Goal: Transaction & Acquisition: Purchase product/service

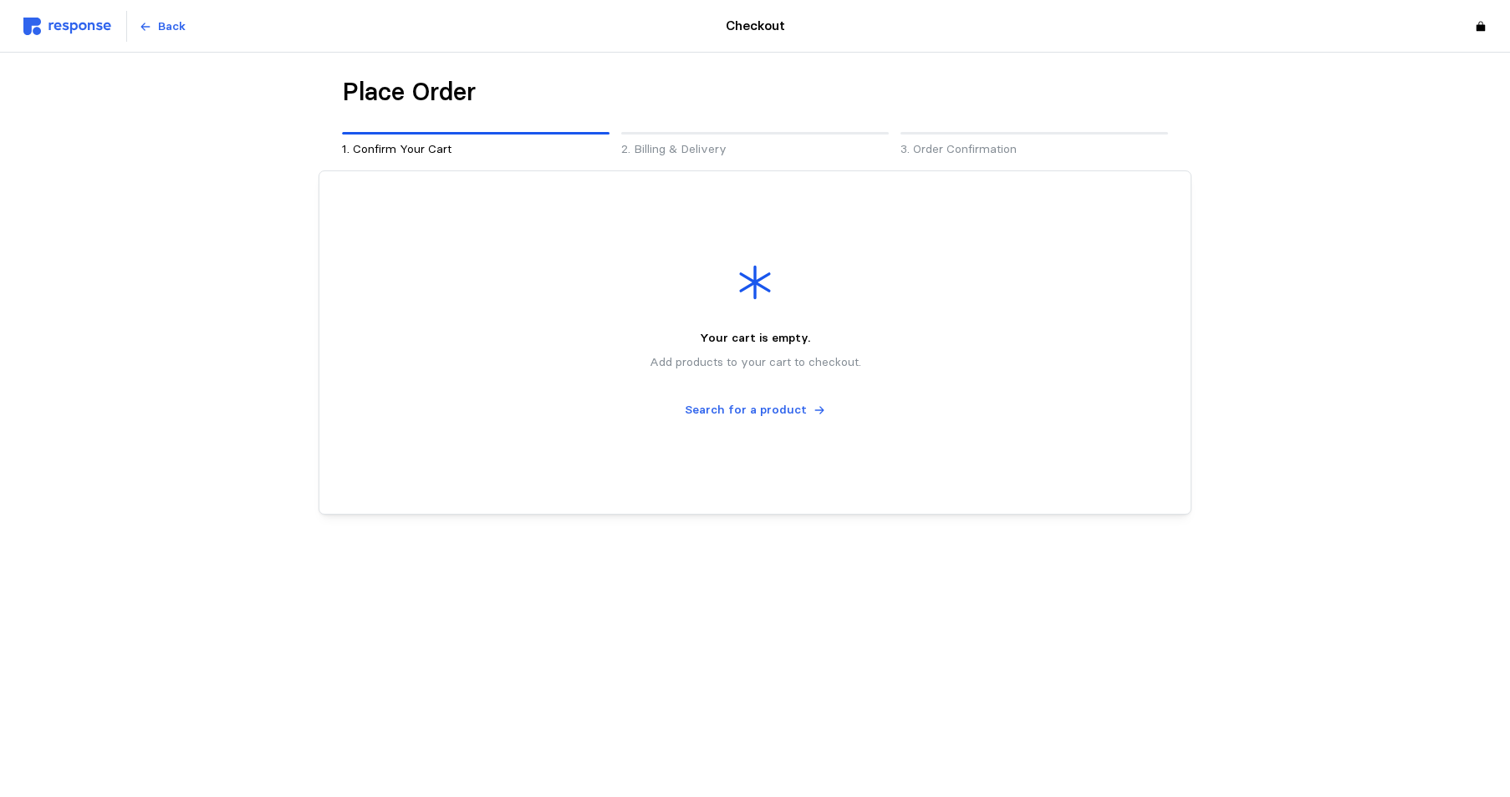
click at [66, 18] on img at bounding box center [67, 27] width 88 height 18
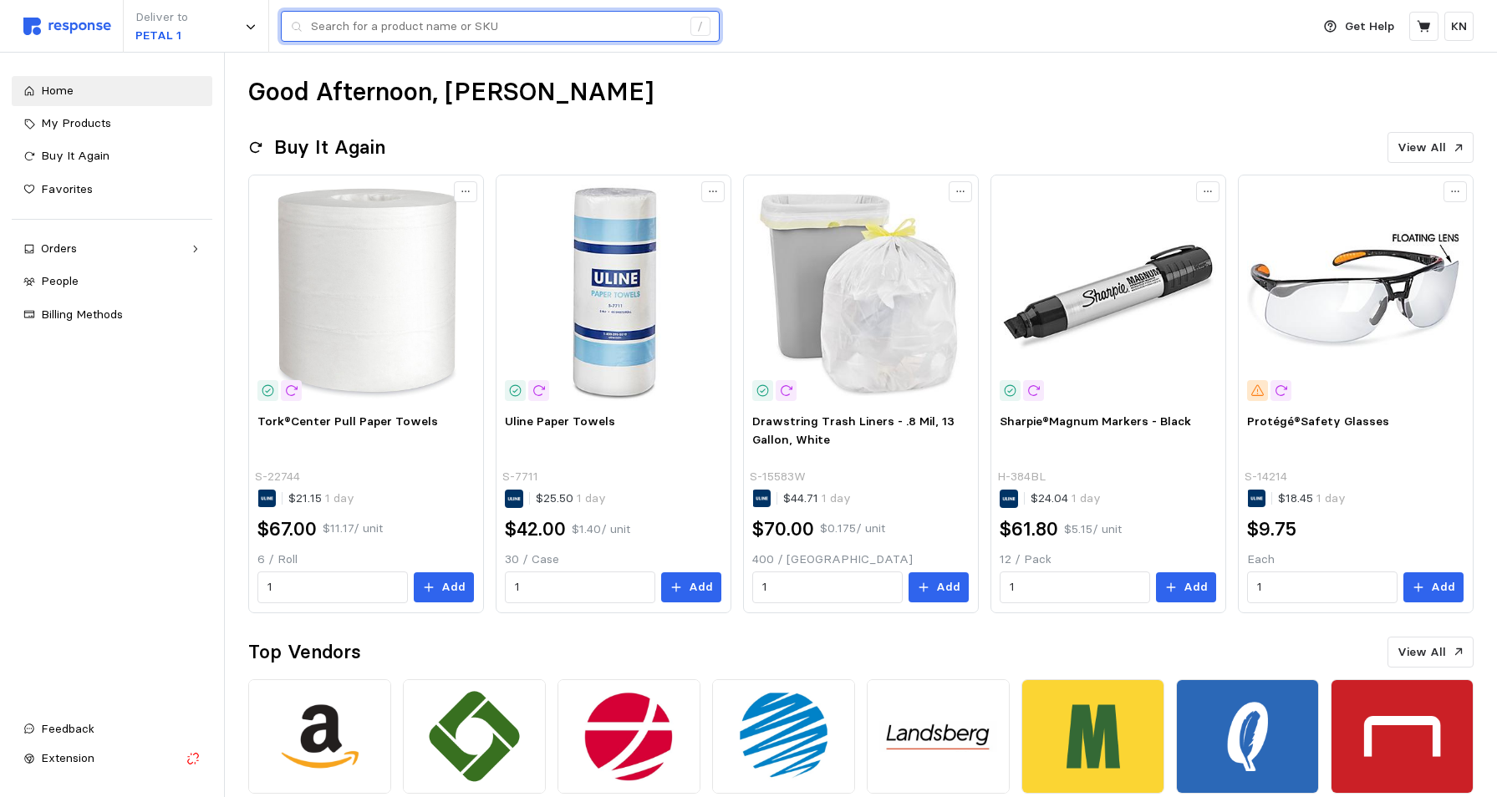
click at [445, 35] on input "text" at bounding box center [496, 27] width 370 height 30
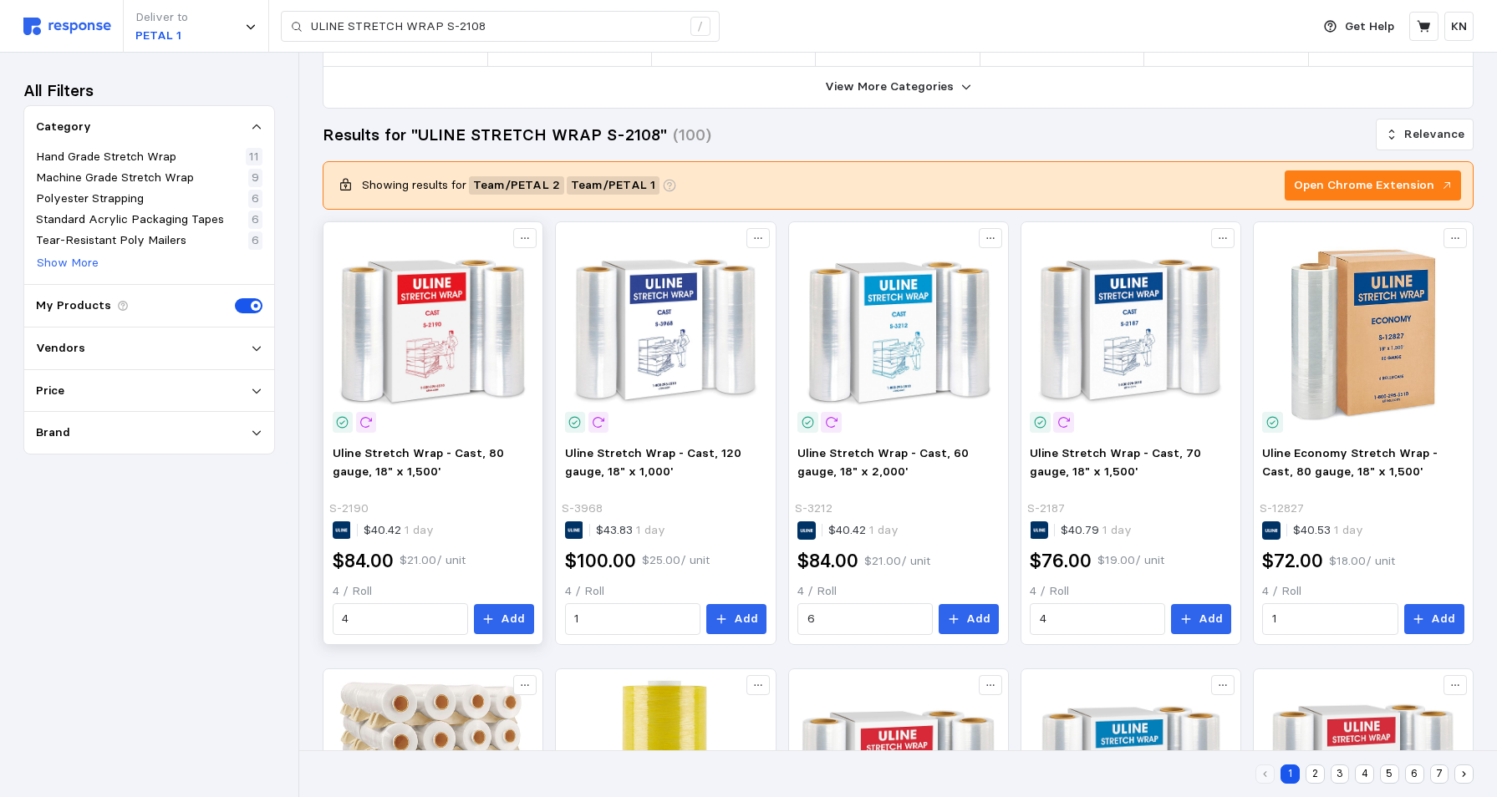
scroll to position [167, 0]
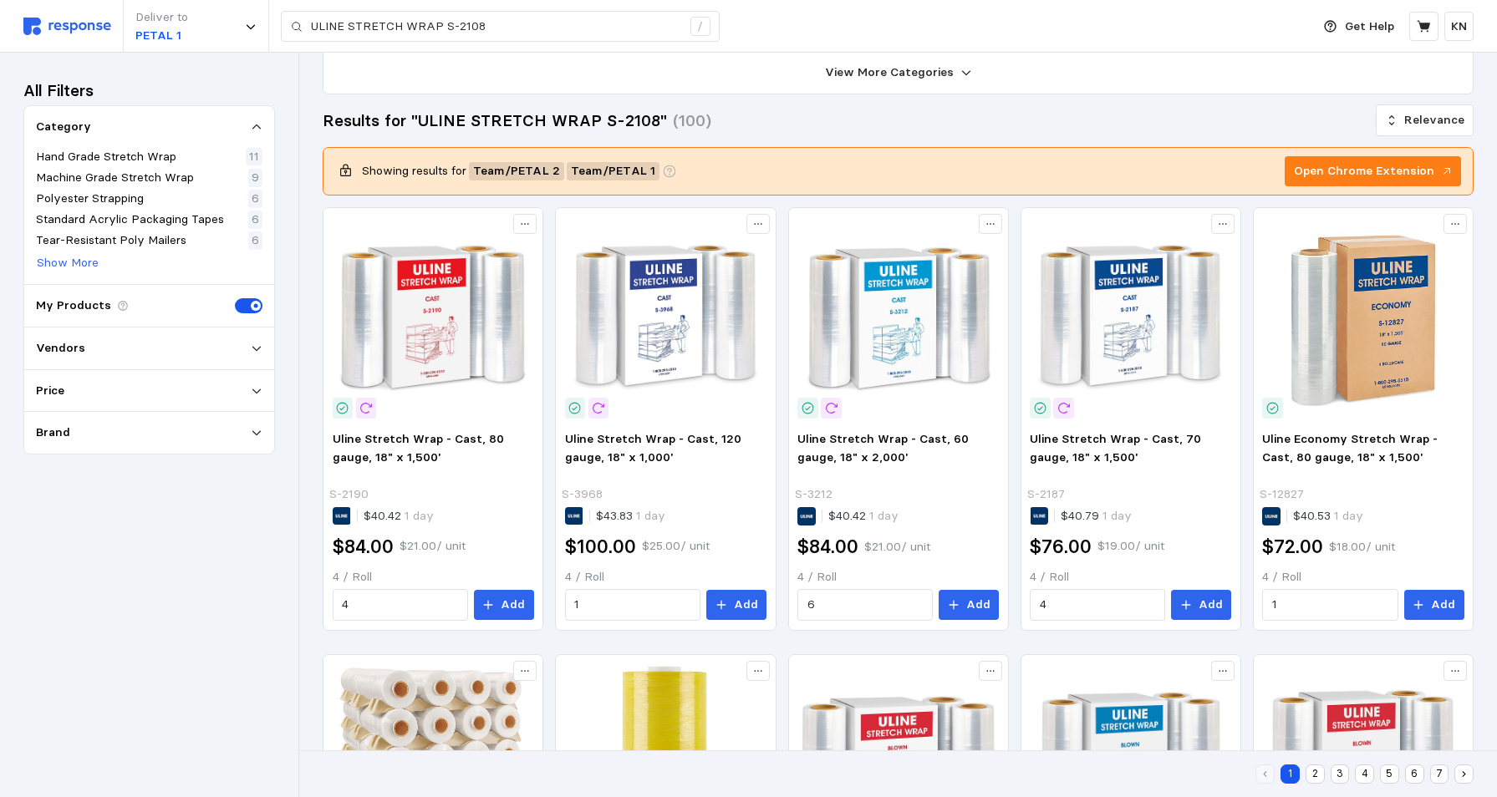
click at [45, 754] on div "All Filters Category Hand Grade Stretch Wrap 11 Machine Grade Stretch Wrap 9 Po…" at bounding box center [149, 425] width 252 height 698
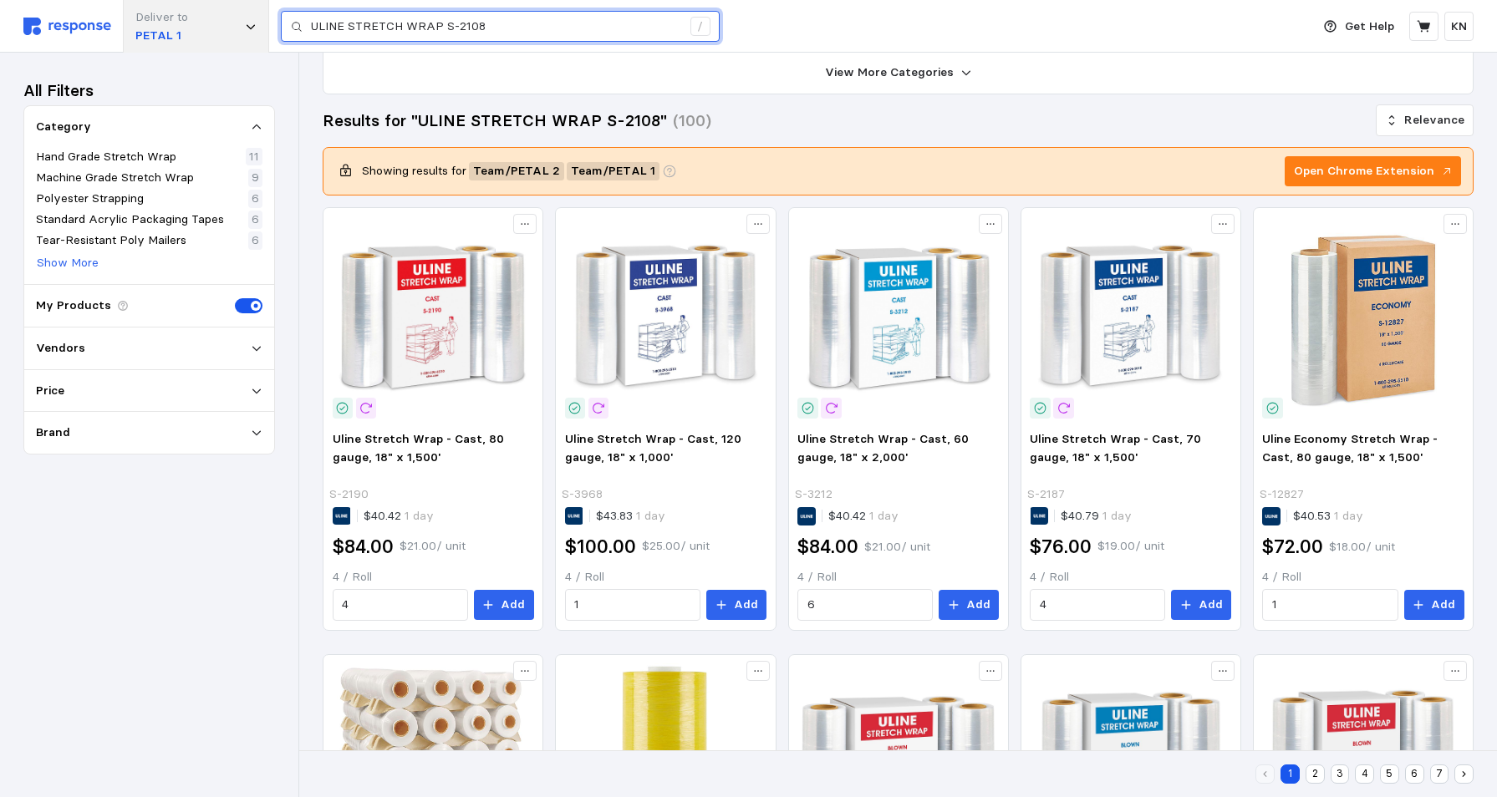
drag, startPoint x: 492, startPoint y: 26, endPoint x: 162, endPoint y: 16, distance: 330.3
click at [277, 19] on div "Deliver to PETAL 1 ULINE STRETCH WRAP S-2108 /" at bounding box center [662, 26] width 1279 height 53
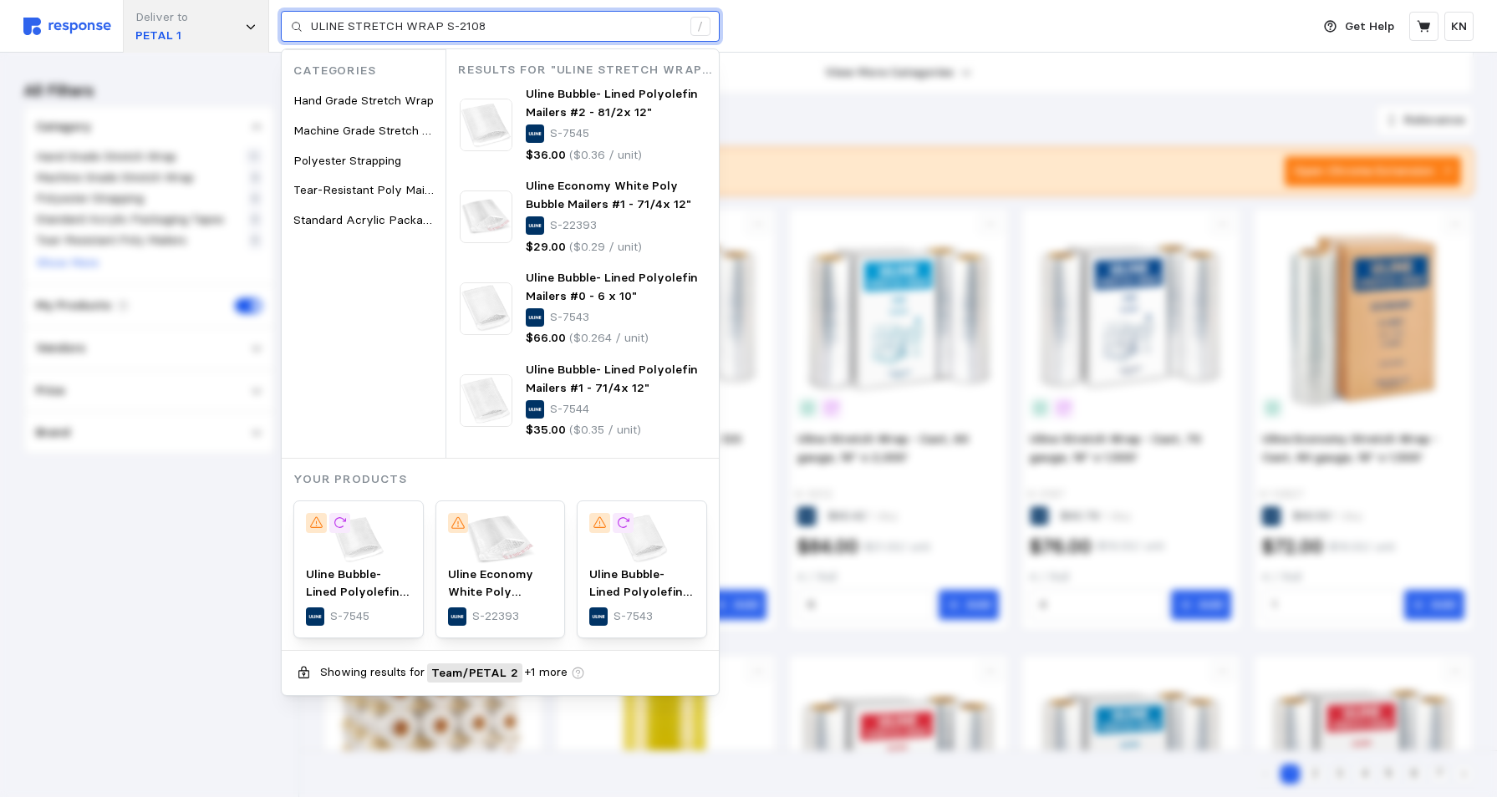
paste input "line Stretch Wrap - Blown, 90 gauge, 18" x 1,500'"
type input "Uline Stretch Wrap - Blown, 90 gauge, 18" x 1,500'"
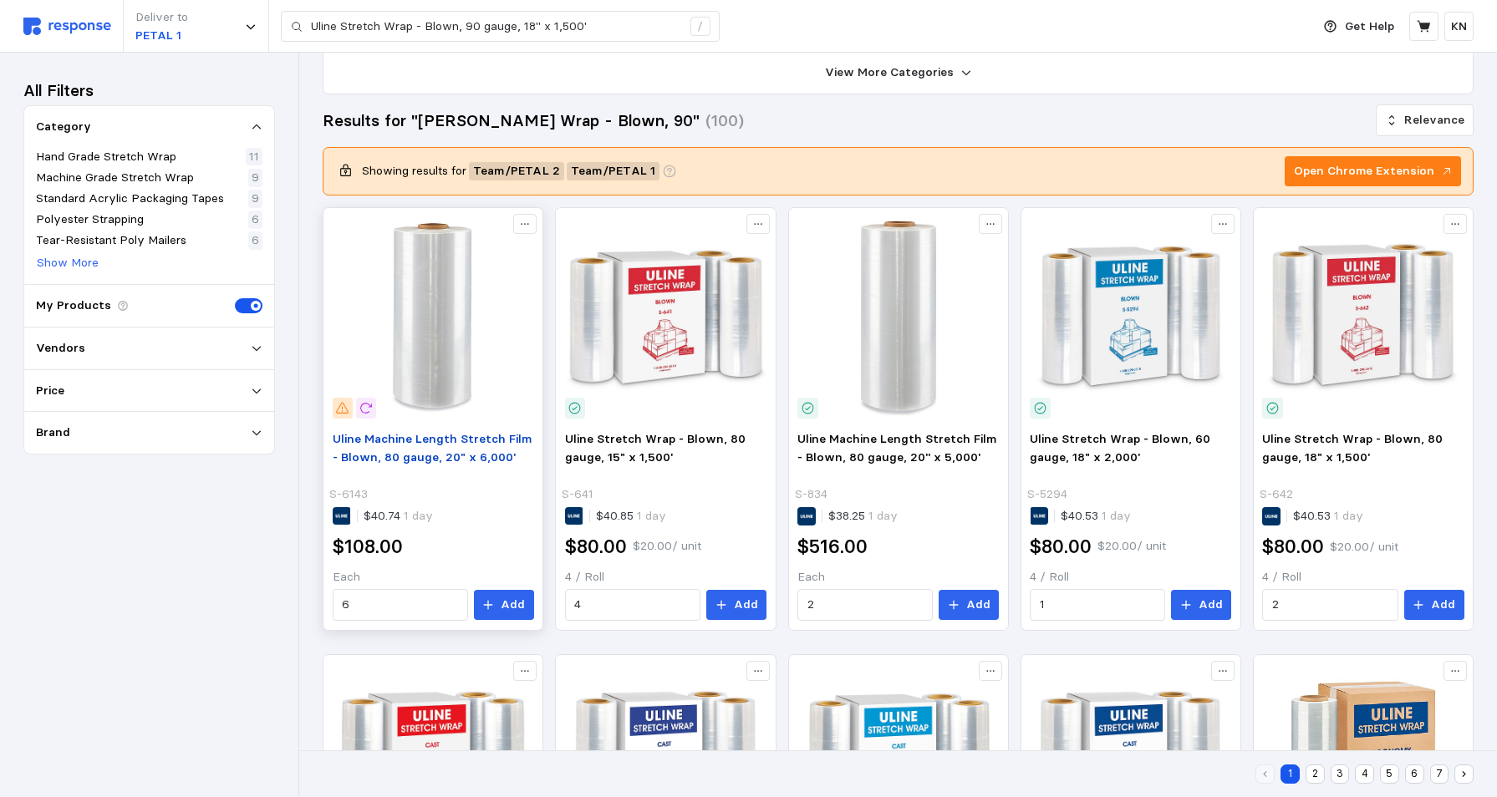
click at [445, 442] on span "Uline Machine Length Stretch Film - Blown, 80 gauge, 20" x 6,000'" at bounding box center [432, 447] width 199 height 33
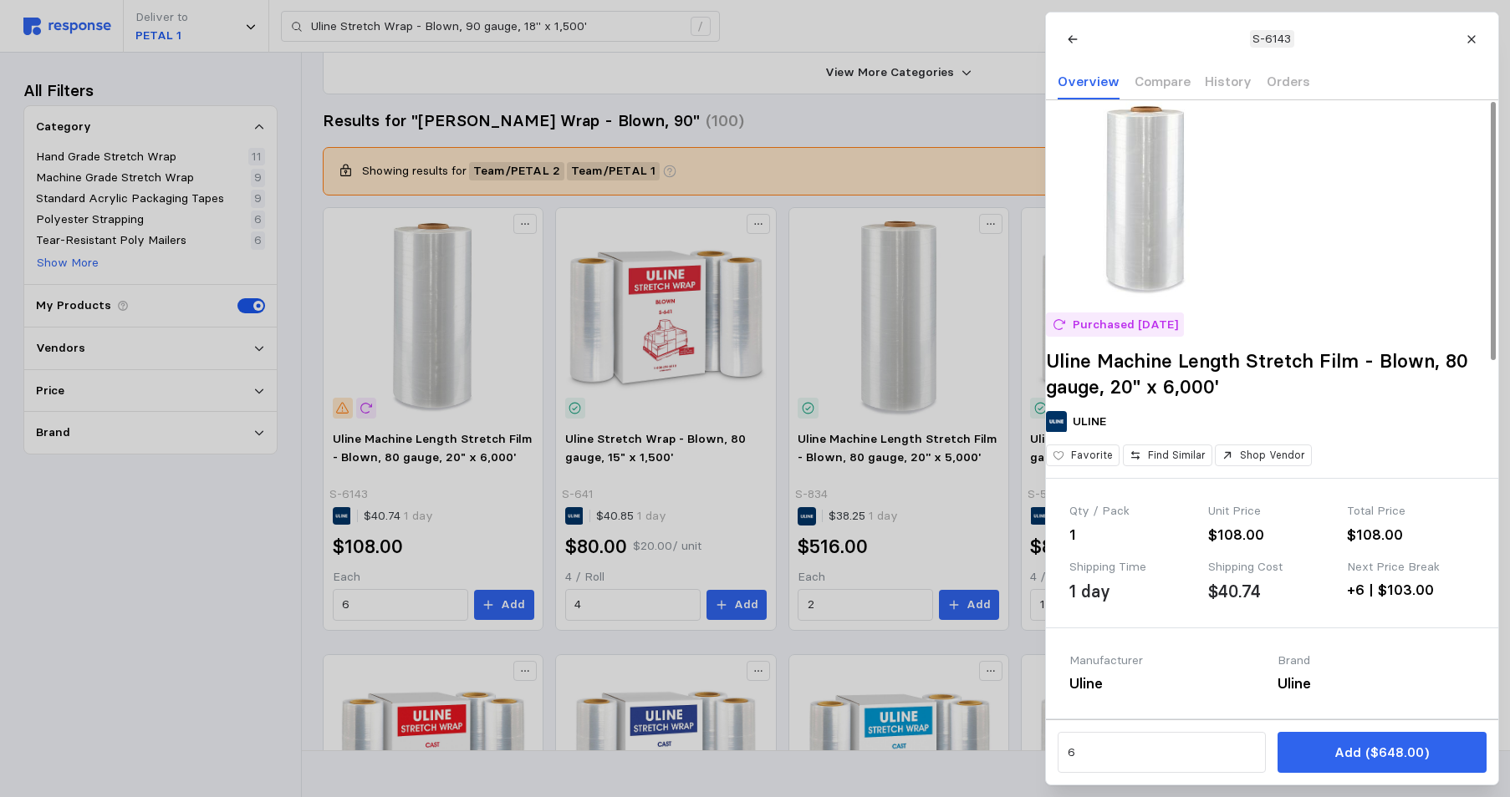
drag, startPoint x: 1473, startPoint y: 38, endPoint x: 1453, endPoint y: 50, distance: 23.7
click at [1473, 38] on icon at bounding box center [1471, 39] width 8 height 8
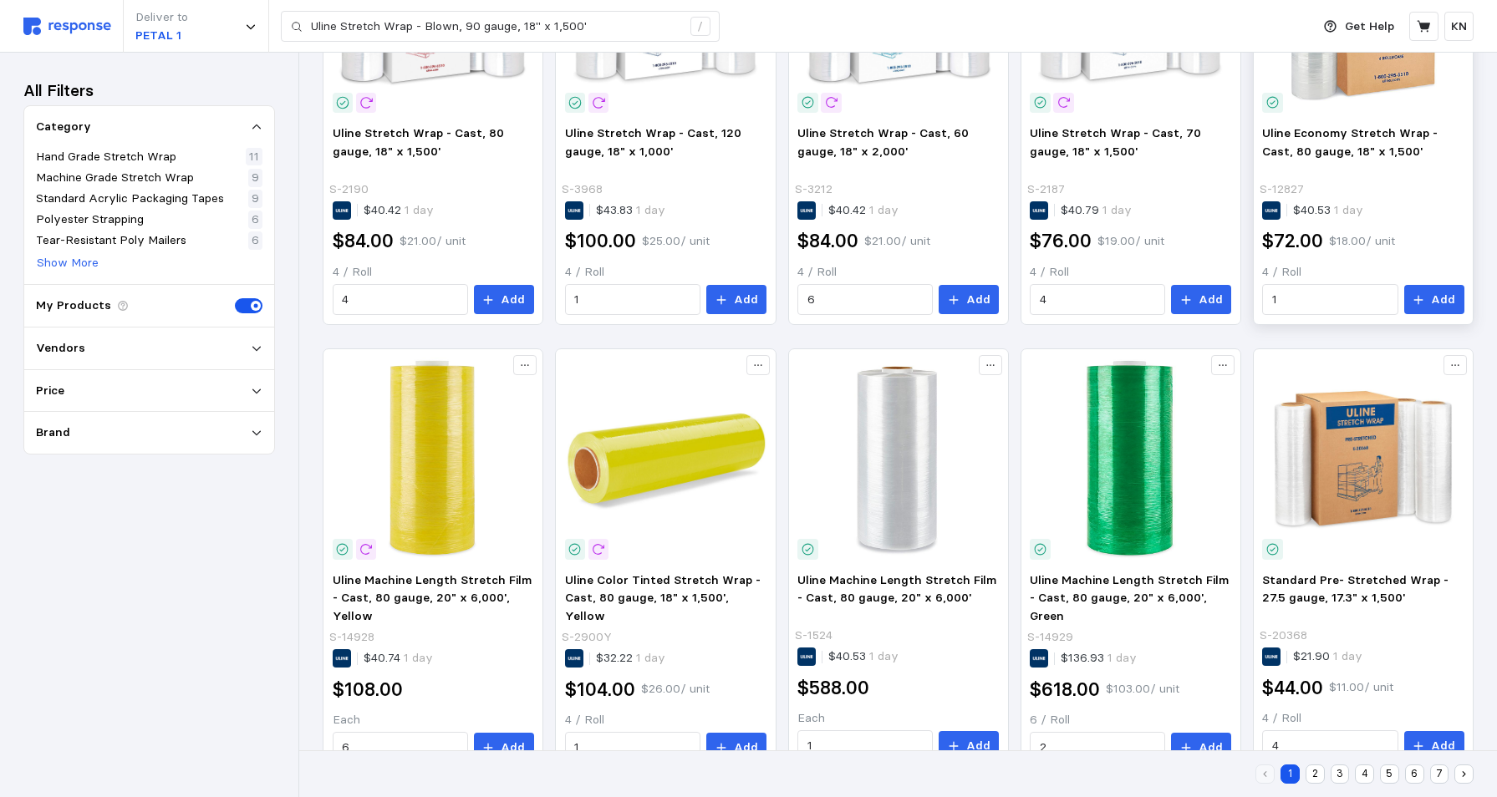
scroll to position [964, 0]
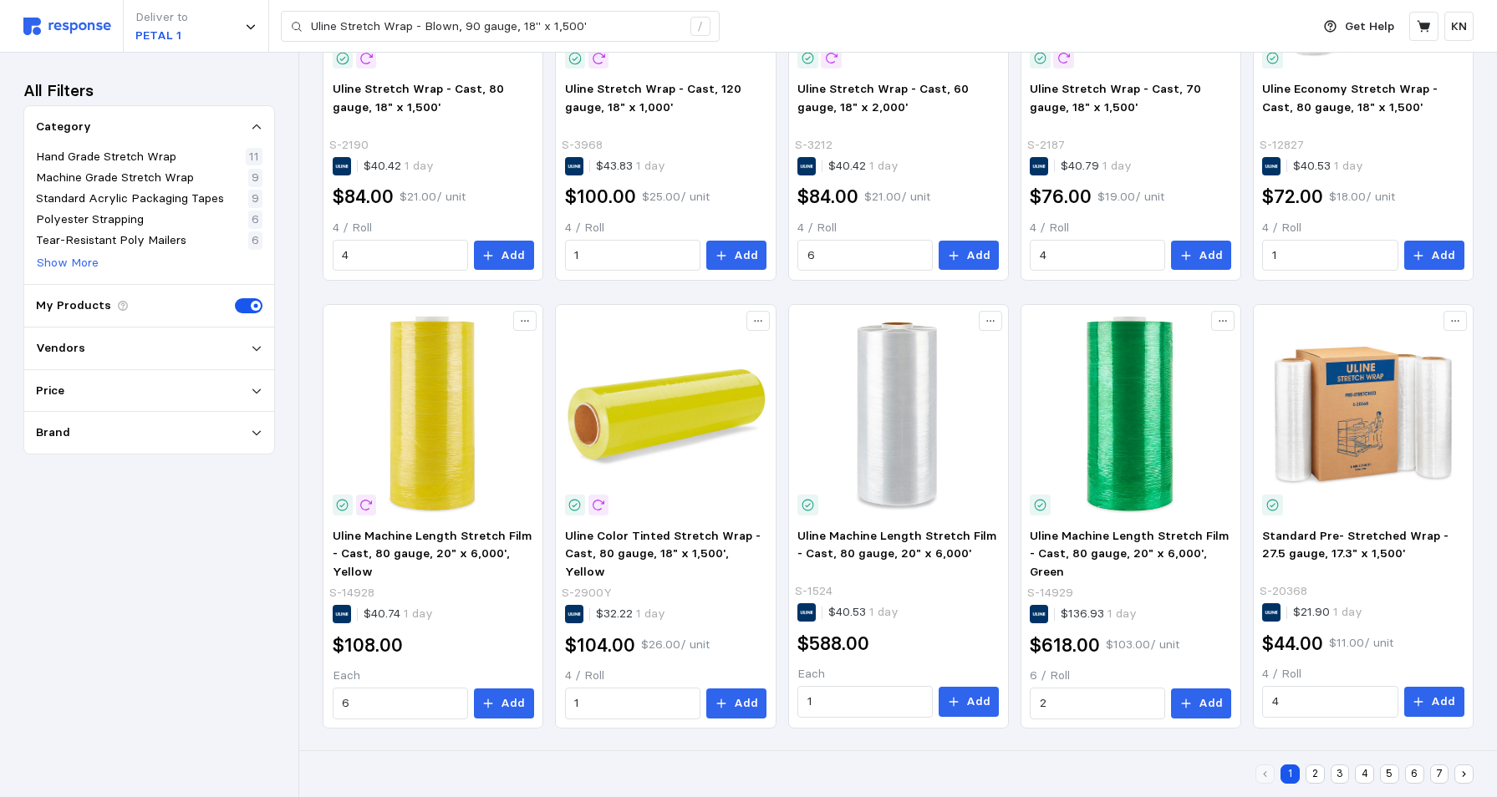
click at [242, 306] on span at bounding box center [244, 305] width 18 height 15
click at [235, 298] on input "checkbox" at bounding box center [235, 298] width 0 height 0
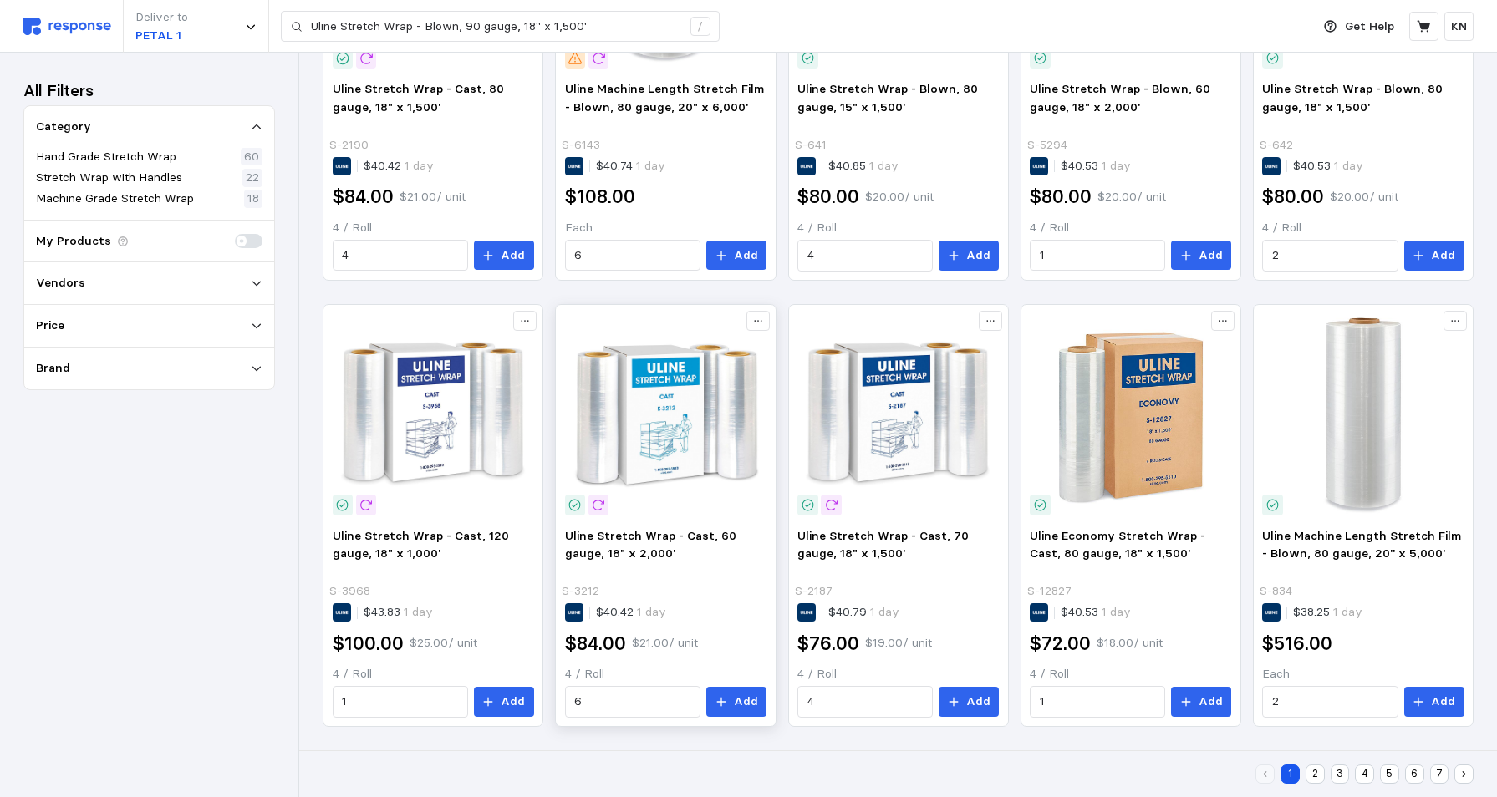
scroll to position [0, 0]
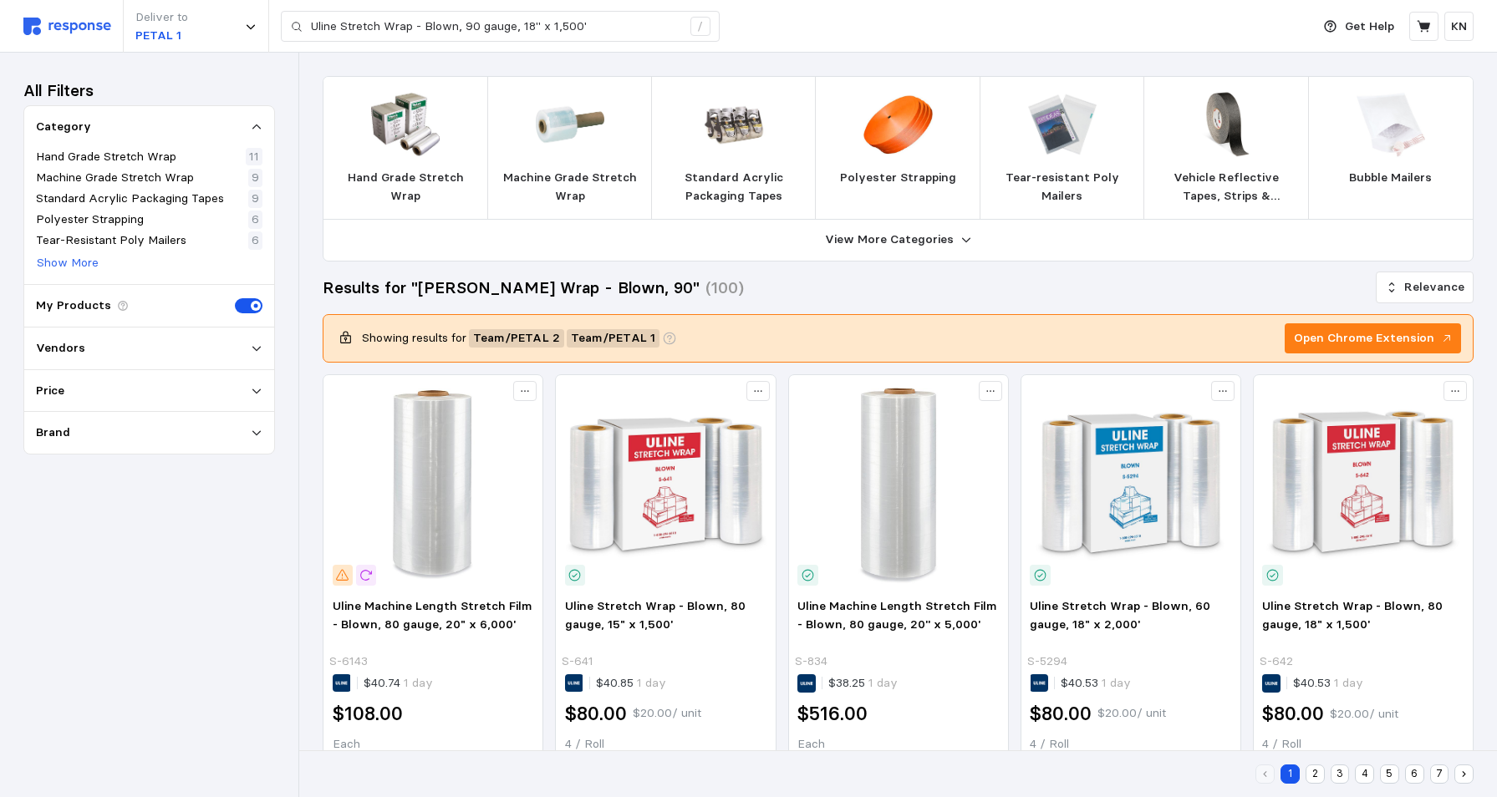
click at [245, 303] on span at bounding box center [244, 305] width 18 height 15
click at [235, 298] on input "checkbox" at bounding box center [235, 298] width 0 height 0
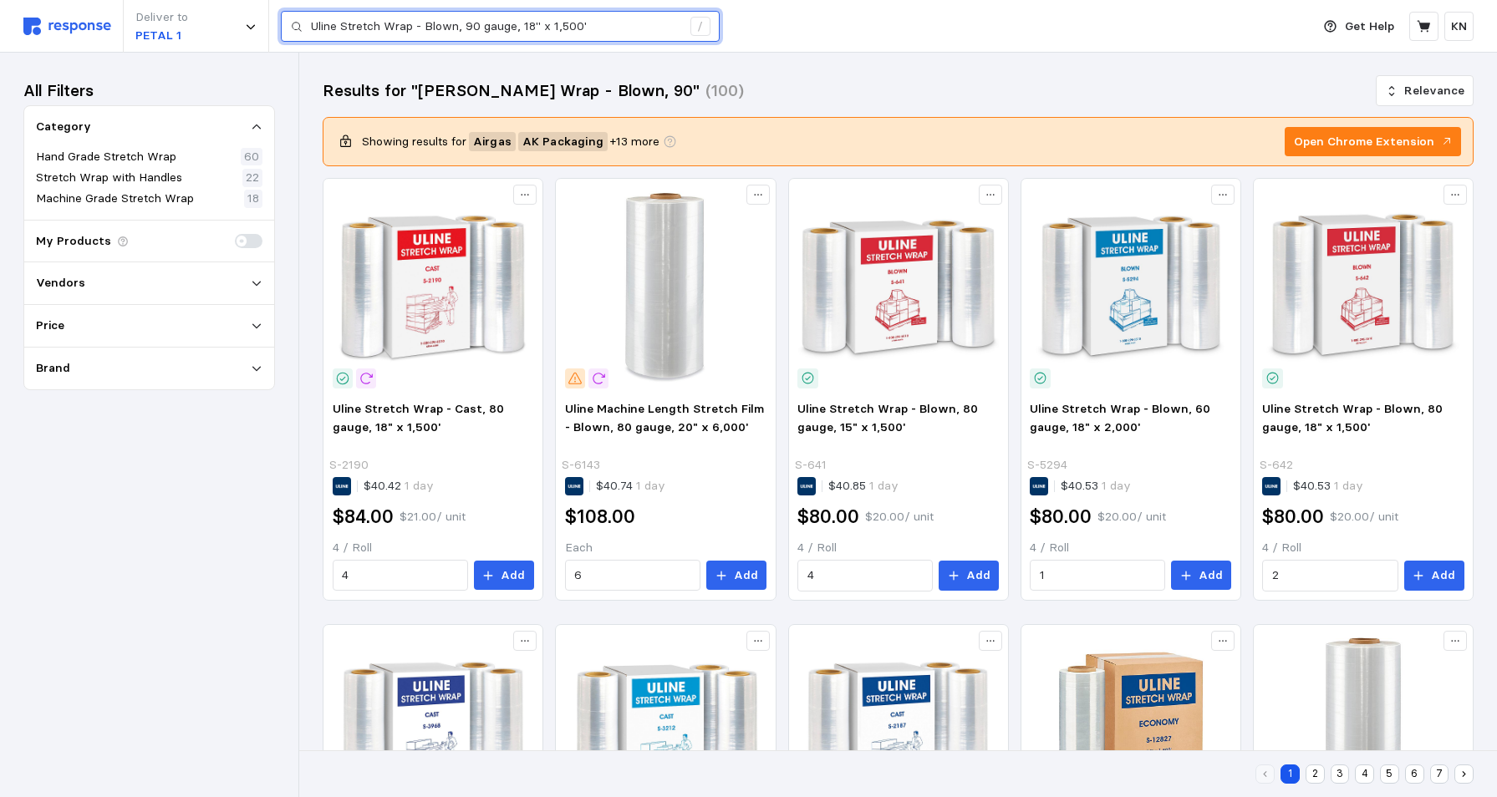
click at [342, 25] on input "Uline Stretch Wrap - Blown, 90 gauge, 18" x 1,500'" at bounding box center [496, 27] width 370 height 30
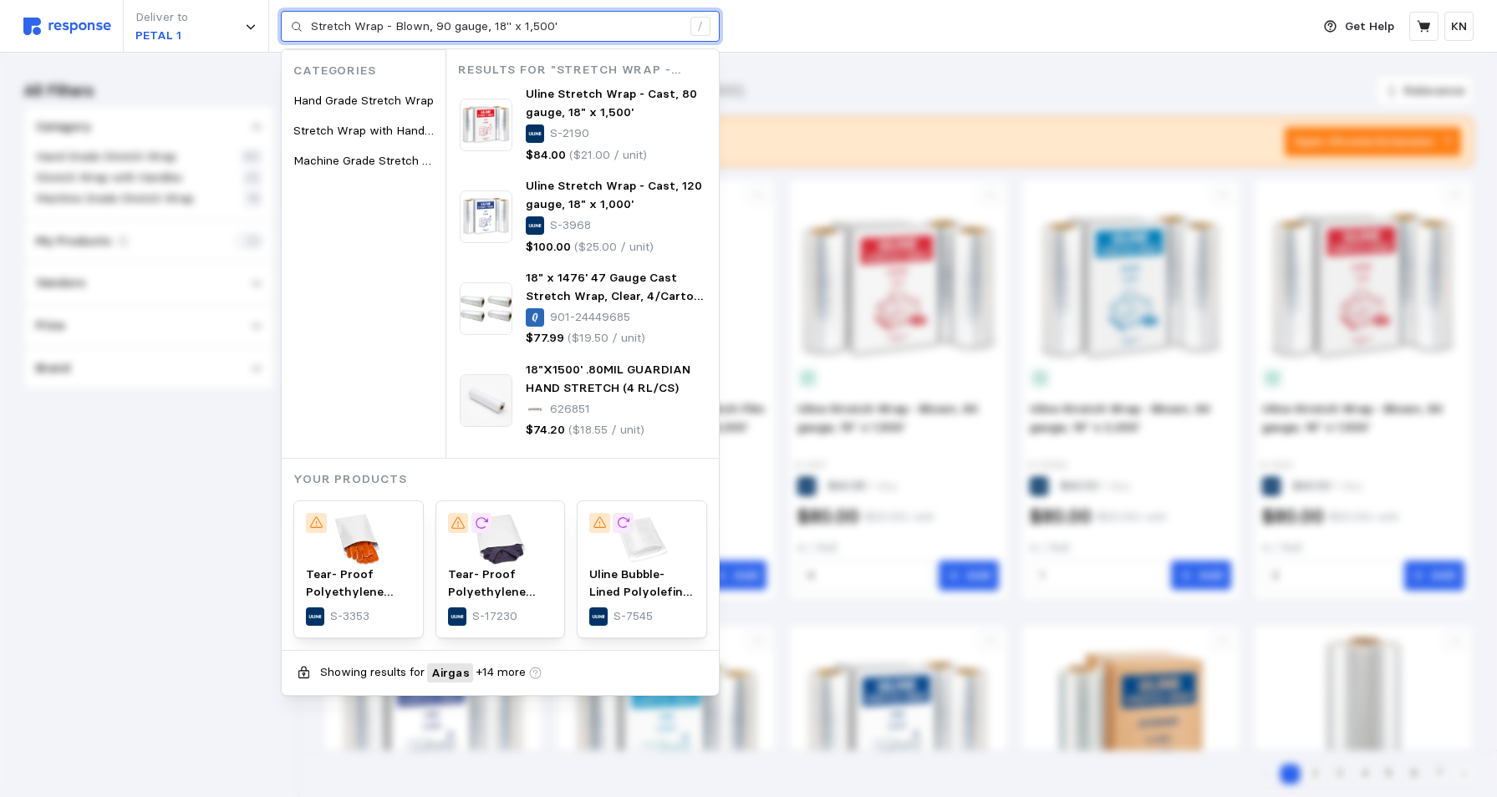
click at [578, 30] on input "Stretch Wrap - Blown, 90 gauge, 18" x 1,500'" at bounding box center [496, 27] width 370 height 30
type input "Stretch Wrap - Blown, 90 gauge, 18" x 1,500'"
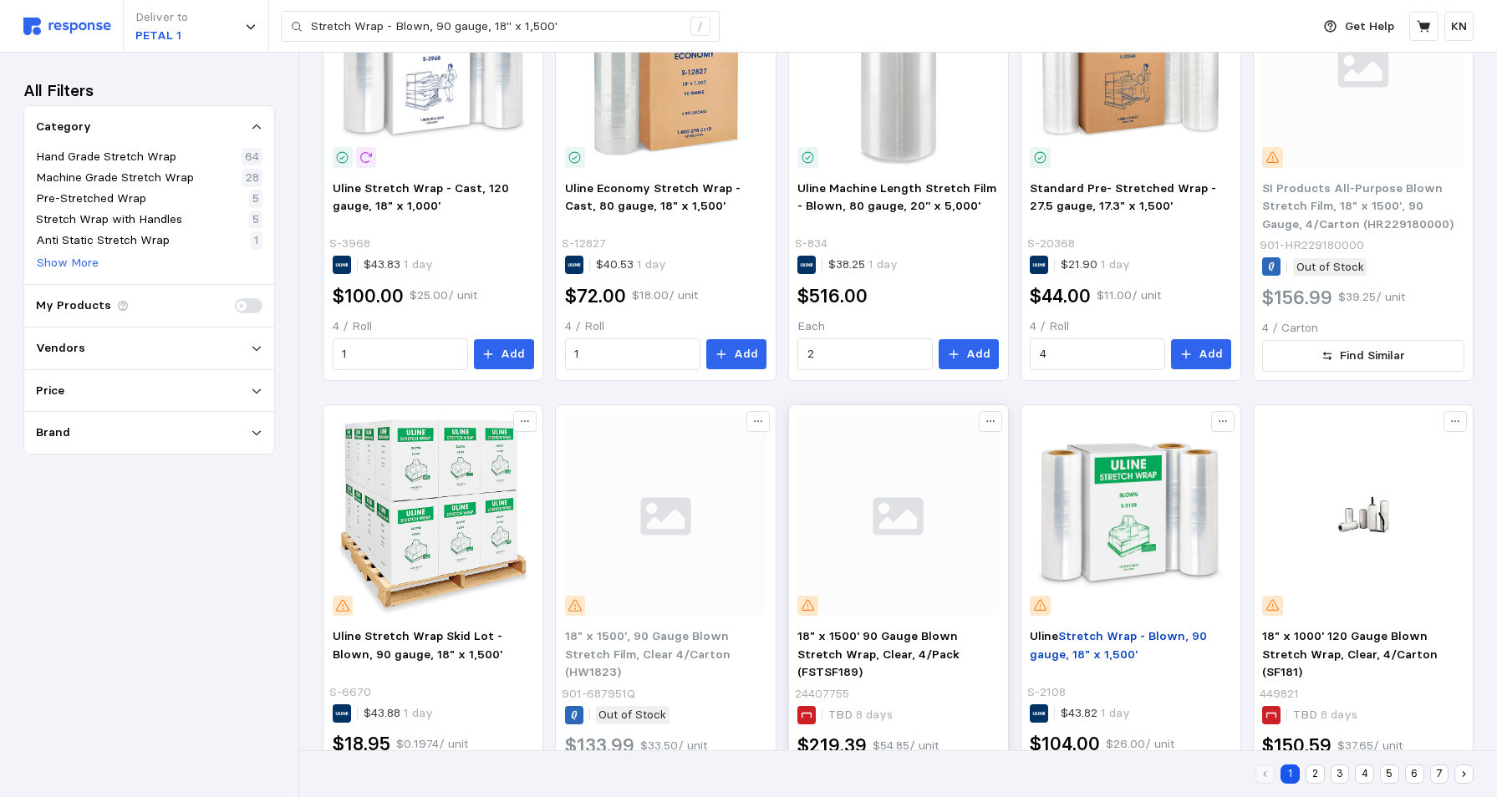
scroll to position [669, 0]
click at [1108, 639] on mark "Stretch Wrap - Blown, 90 gauge, 18" x 1,500'" at bounding box center [1118, 644] width 177 height 33
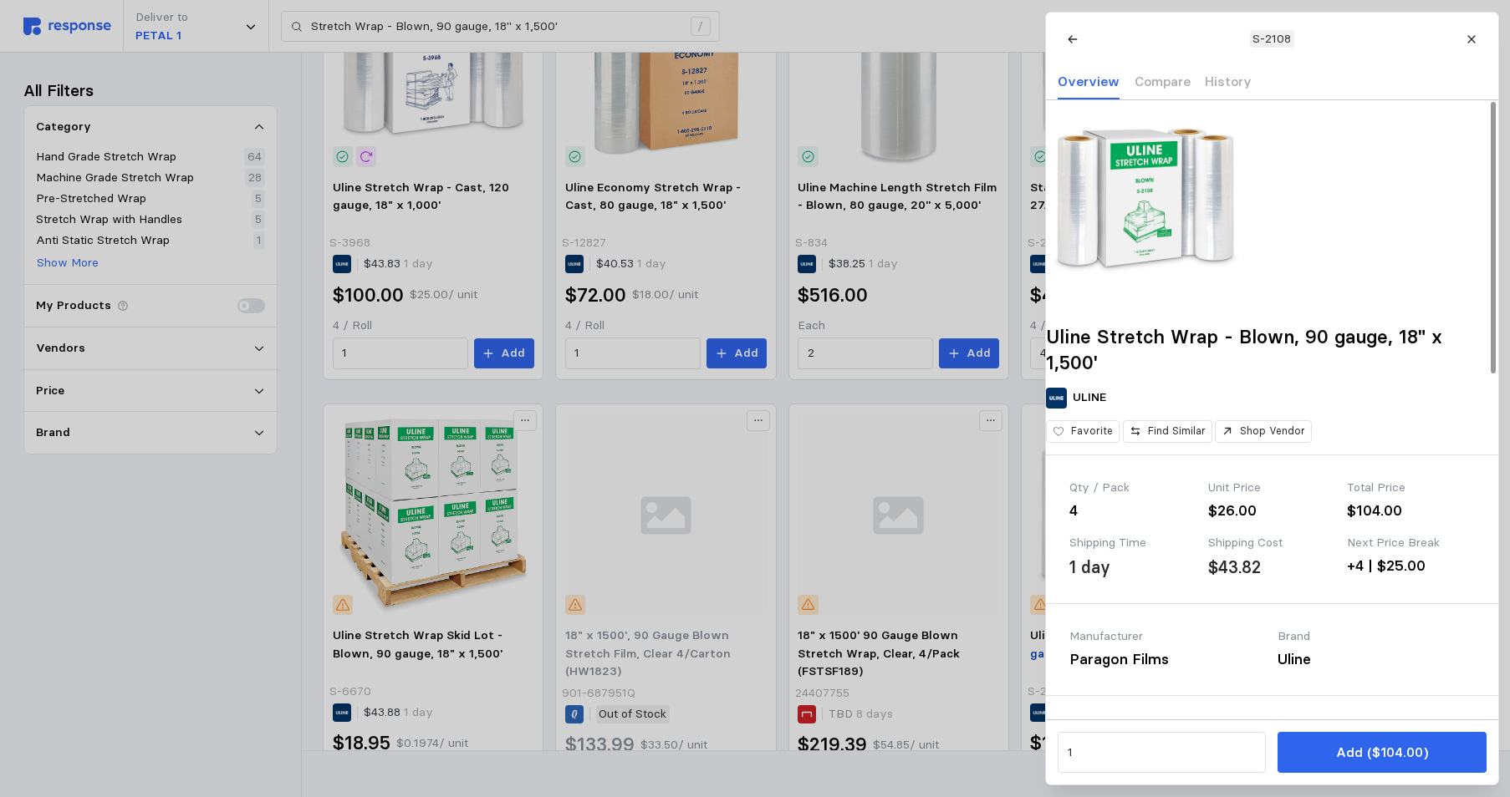
click at [1168, 362] on h2 "Uline Stretch Wrap - Blown, 90 gauge, 18" x 1,500'" at bounding box center [1272, 349] width 452 height 51
drag, startPoint x: 1168, startPoint y: 362, endPoint x: 1187, endPoint y: 429, distance: 69.6
click at [1187, 409] on div "ULINE" at bounding box center [1272, 398] width 452 height 21
click at [1097, 752] on input "1" at bounding box center [1161, 753] width 189 height 30
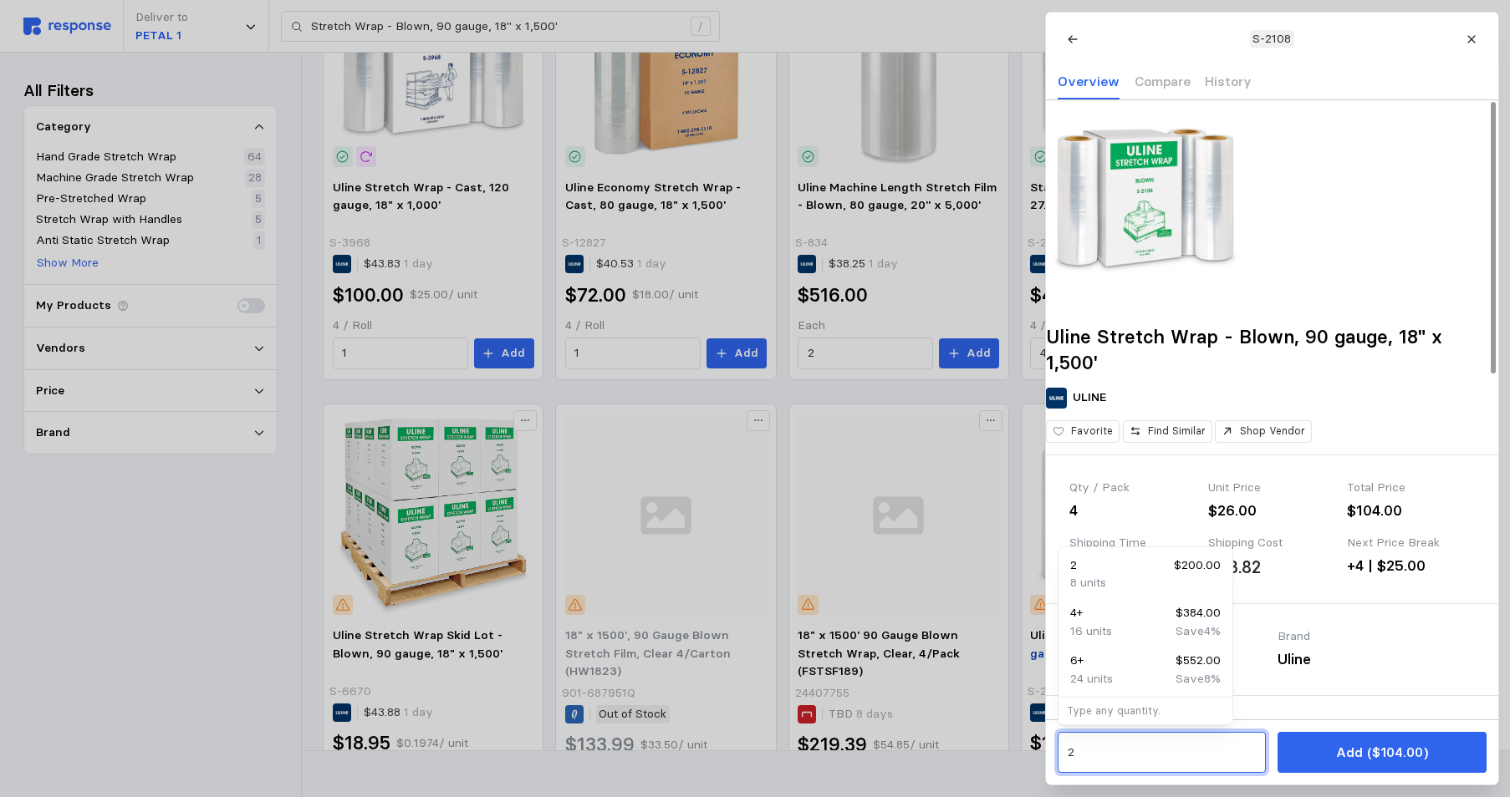
type input "2"
click at [1079, 751] on input "2" at bounding box center [1161, 753] width 189 height 30
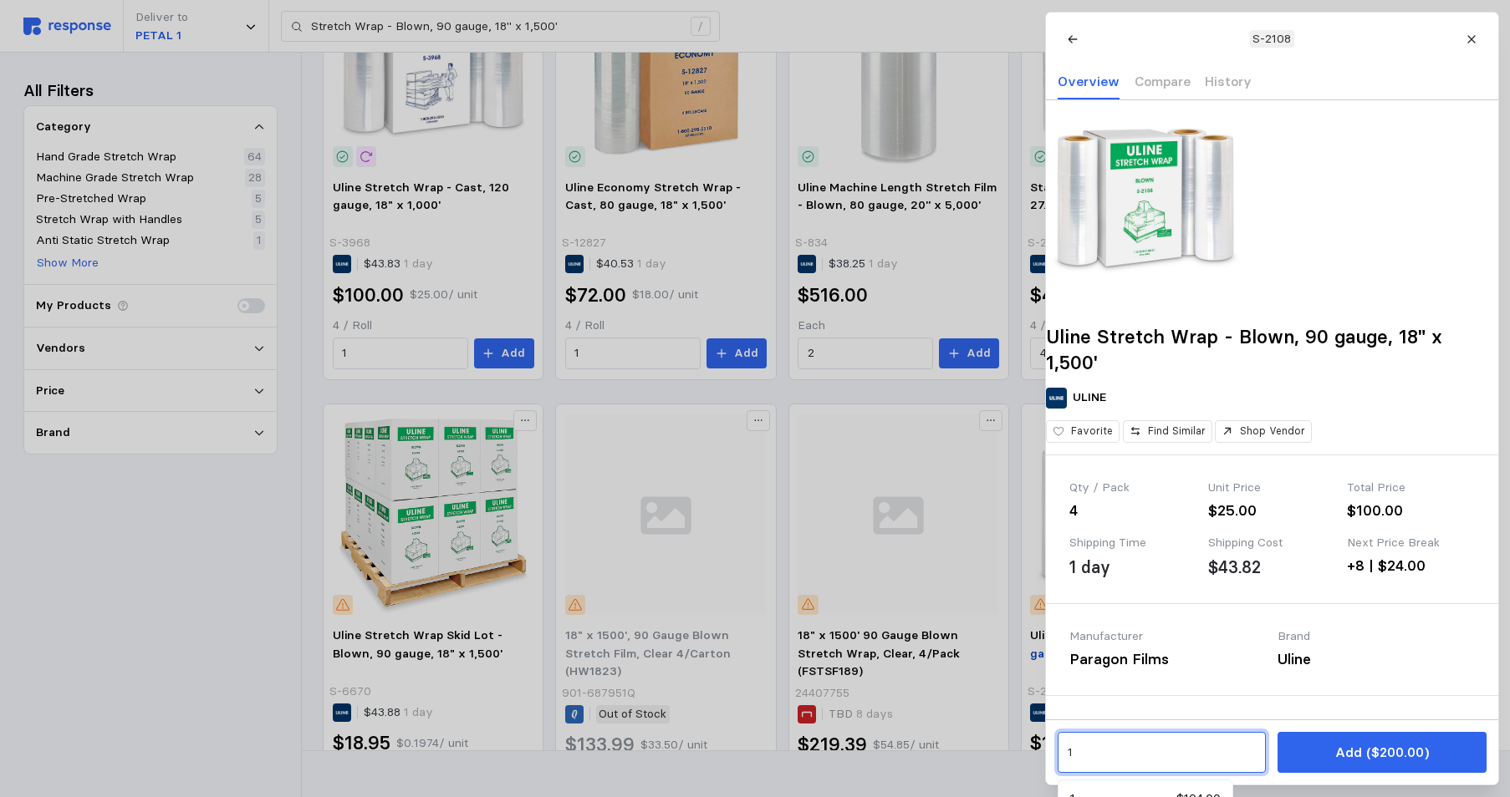
type input "1"
click at [1072, 749] on input "1" at bounding box center [1161, 753] width 189 height 30
type input "2"
drag, startPoint x: 1370, startPoint y: 758, endPoint x: 1337, endPoint y: 782, distance: 41.3
click at [1370, 758] on p "Add ($200.00)" at bounding box center [1381, 752] width 94 height 21
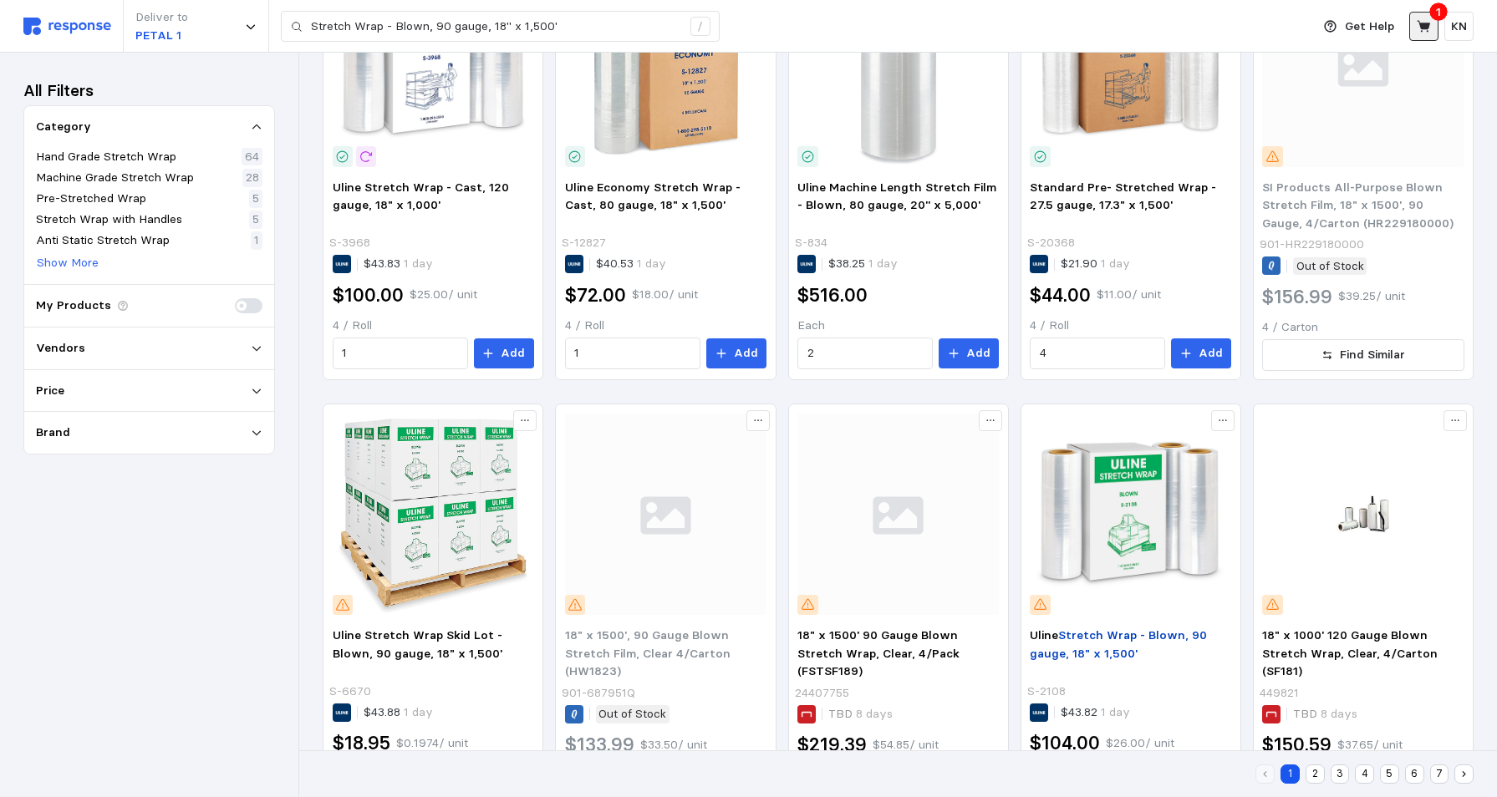
click at [1424, 28] on icon at bounding box center [1423, 26] width 13 height 12
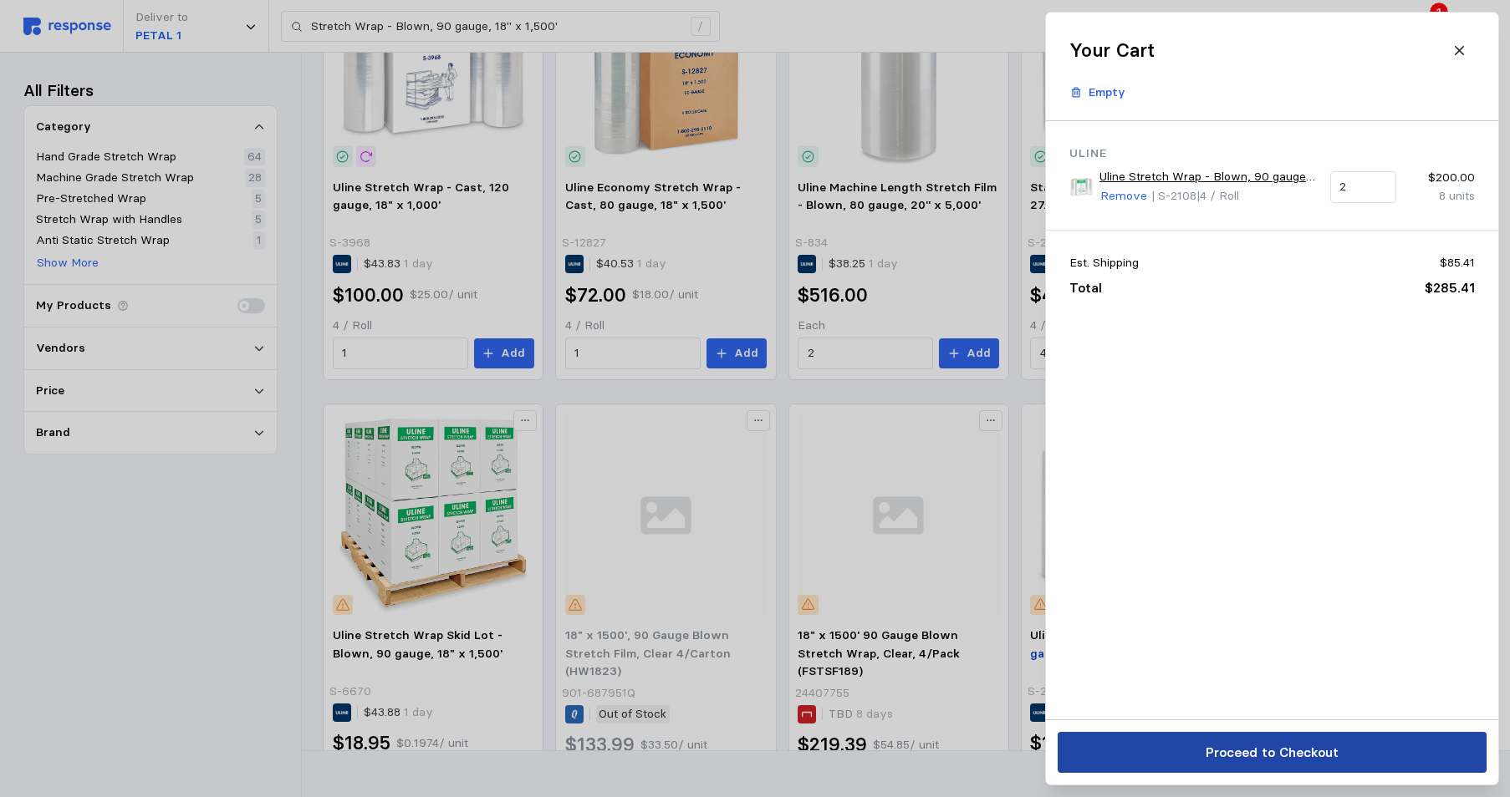
click at [1303, 759] on p "Proceed to Checkout" at bounding box center [1270, 752] width 133 height 21
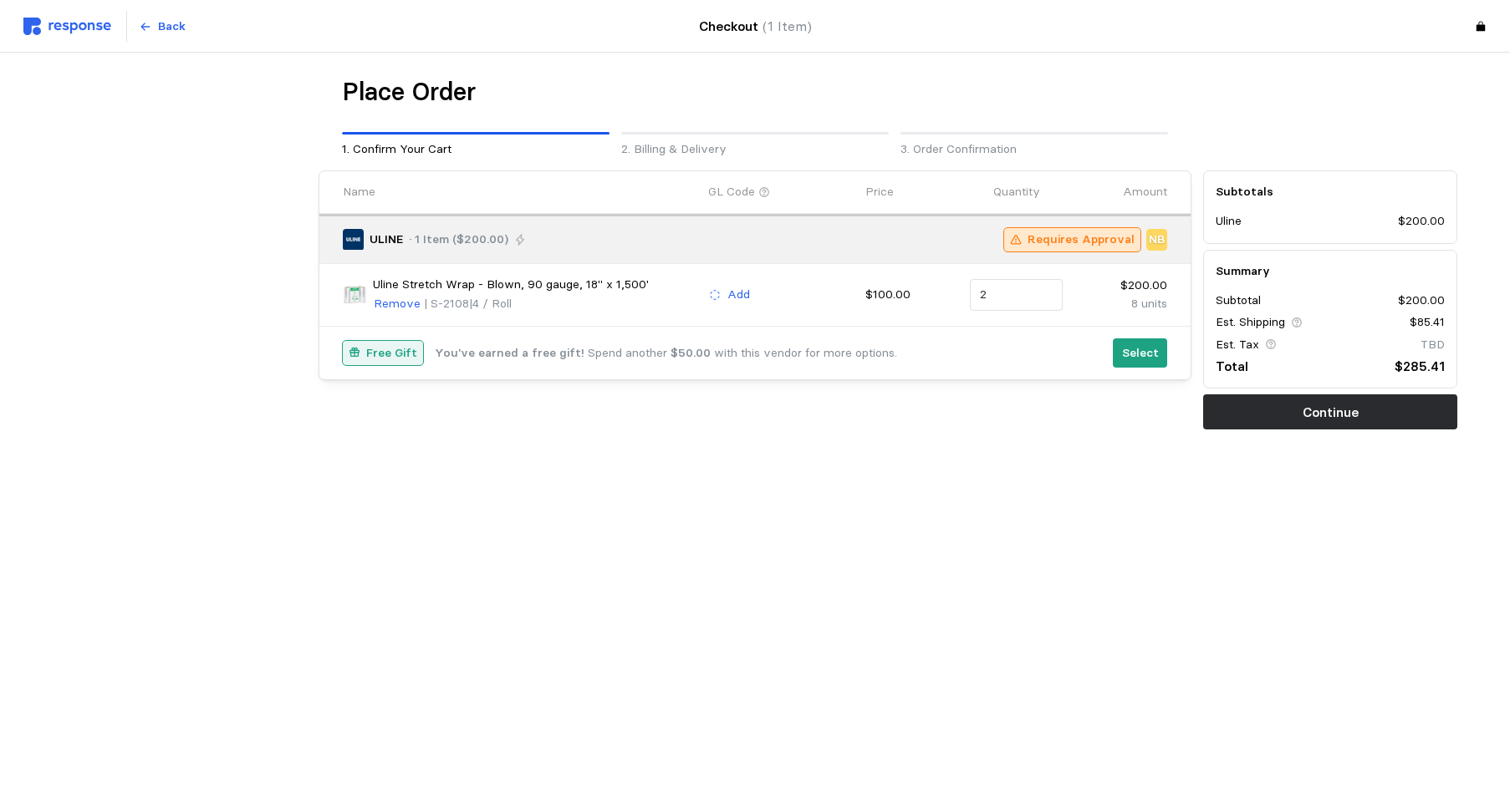
click at [912, 626] on main "Place Order 1. Confirm Your Cart 2. Billing & Delivery 3. Order Confirmation Na…" at bounding box center [755, 398] width 1510 height 797
drag, startPoint x: 1355, startPoint y: 421, endPoint x: 1276, endPoint y: 482, distance: 99.5
click at [1355, 421] on p "Continue" at bounding box center [1330, 412] width 56 height 21
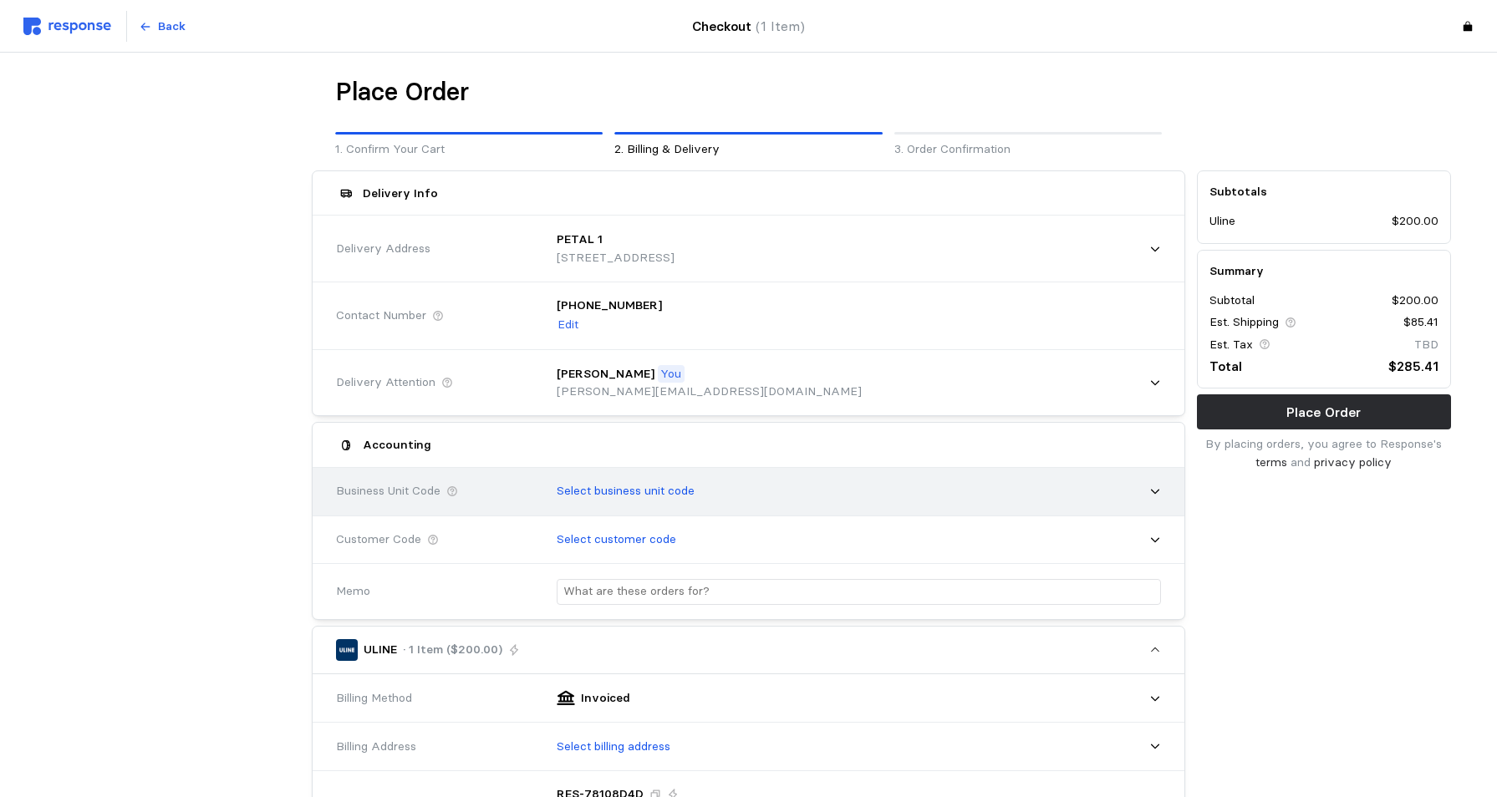
click at [1153, 491] on icon at bounding box center [1155, 492] width 12 height 12
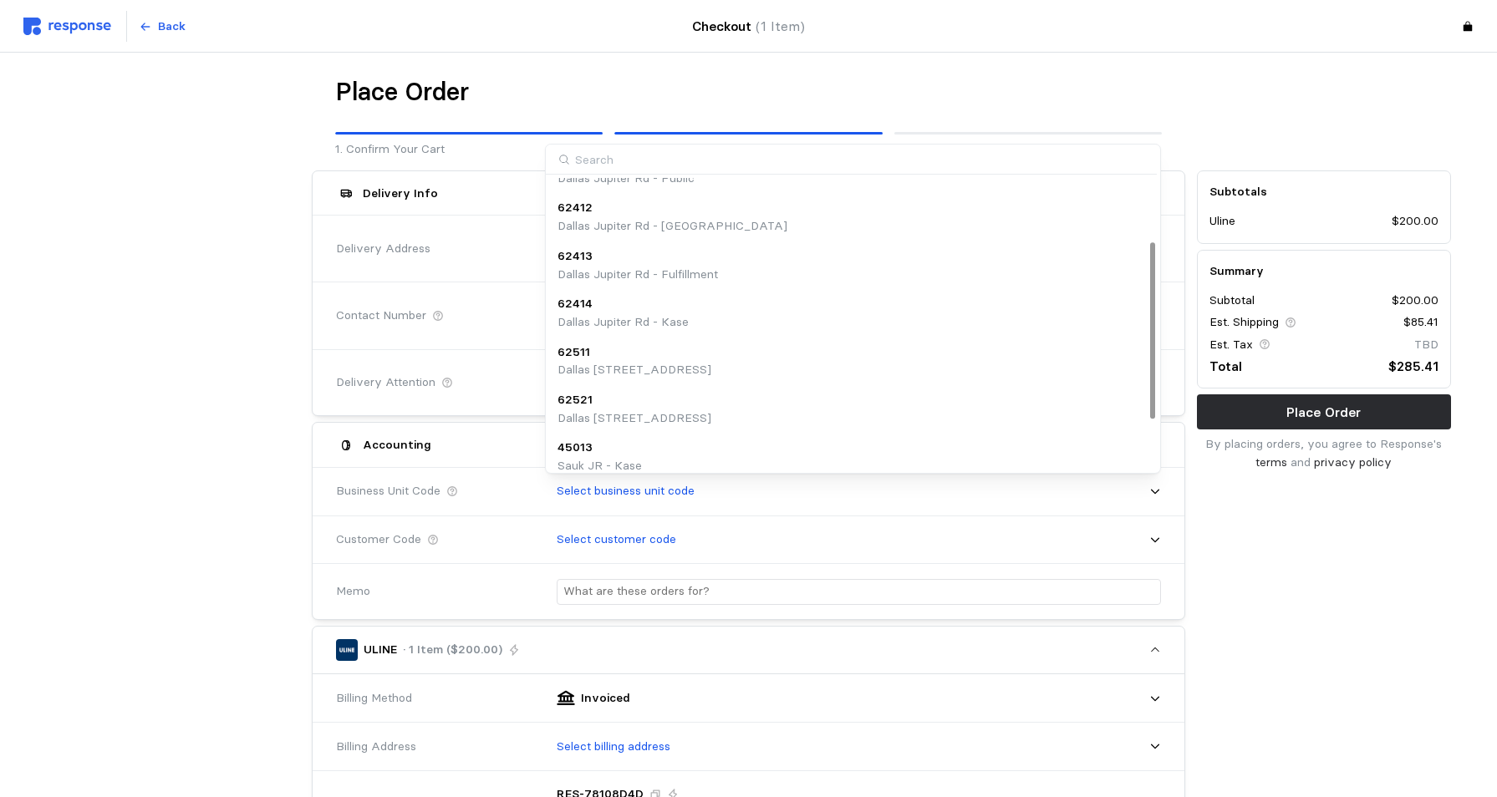
scroll to position [187, 0]
click at [612, 358] on p "Dallas [STREET_ADDRESS]" at bounding box center [635, 359] width 154 height 18
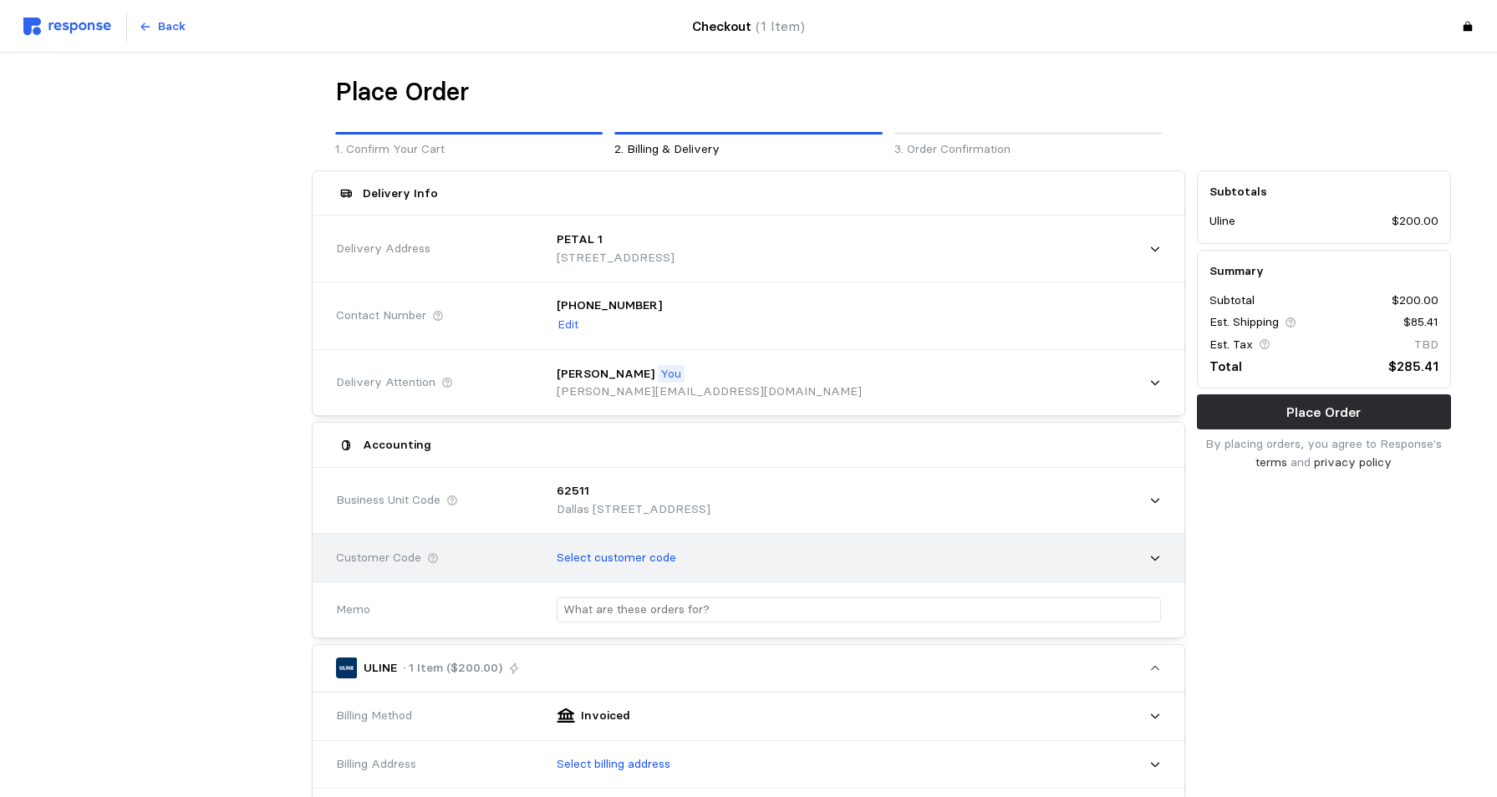
click at [1150, 554] on icon at bounding box center [1155, 559] width 12 height 12
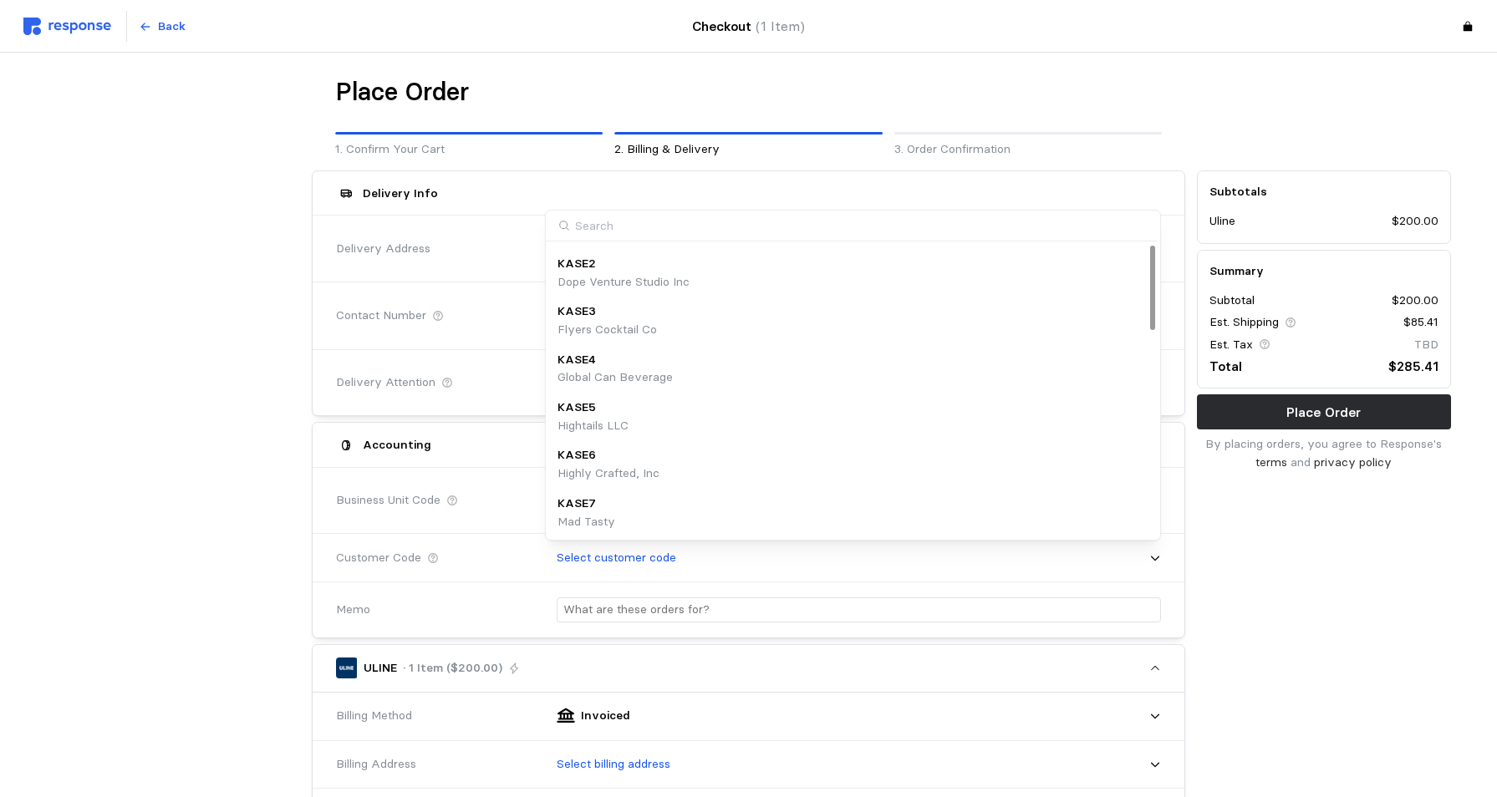
scroll to position [0, 0]
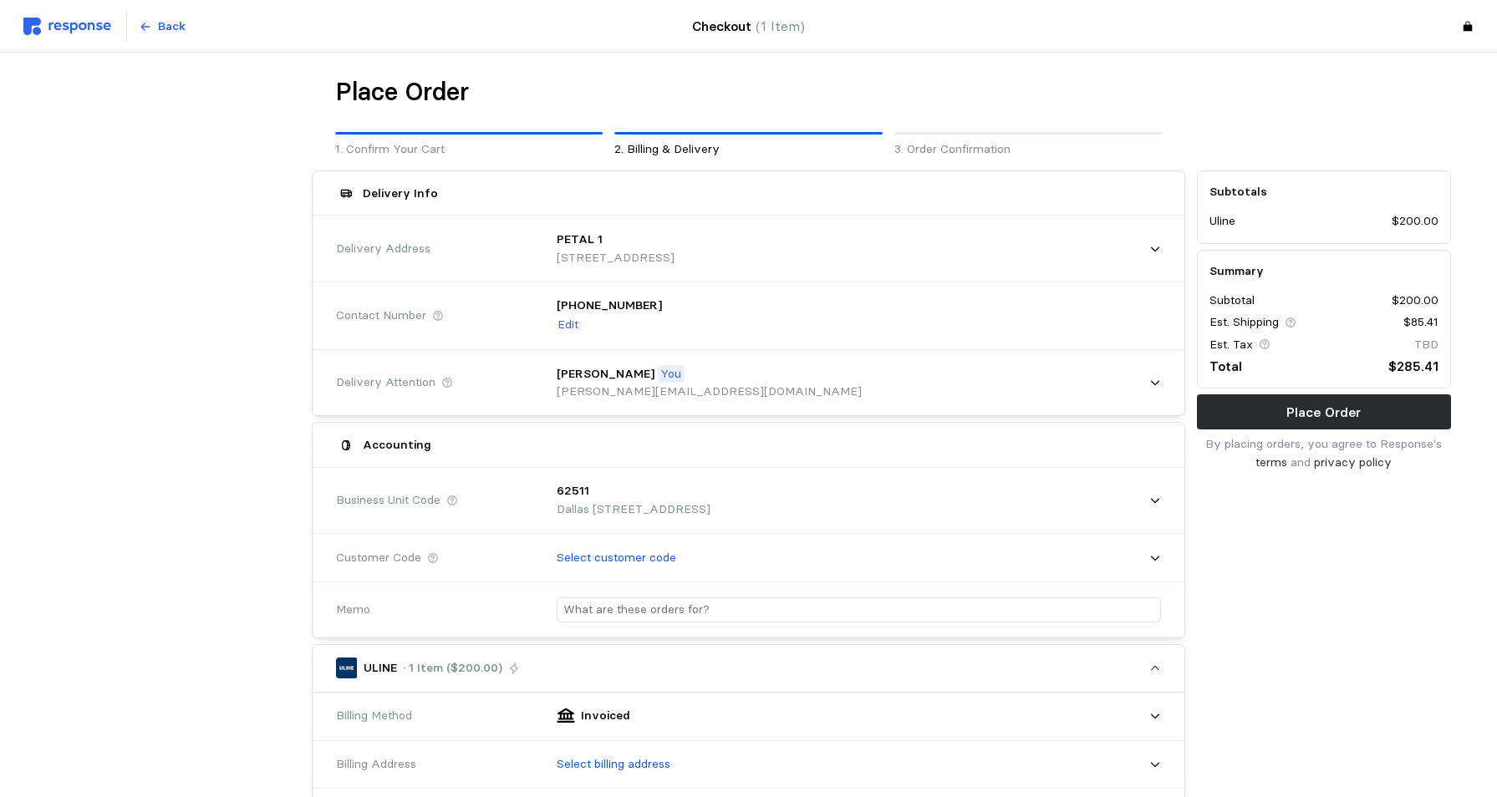
click at [1289, 574] on div "Subtotals Uline $200.00 Summary Subtotal $200.00 Est. Shipping $85.41 Est. Tax …" at bounding box center [1324, 712] width 266 height 1095
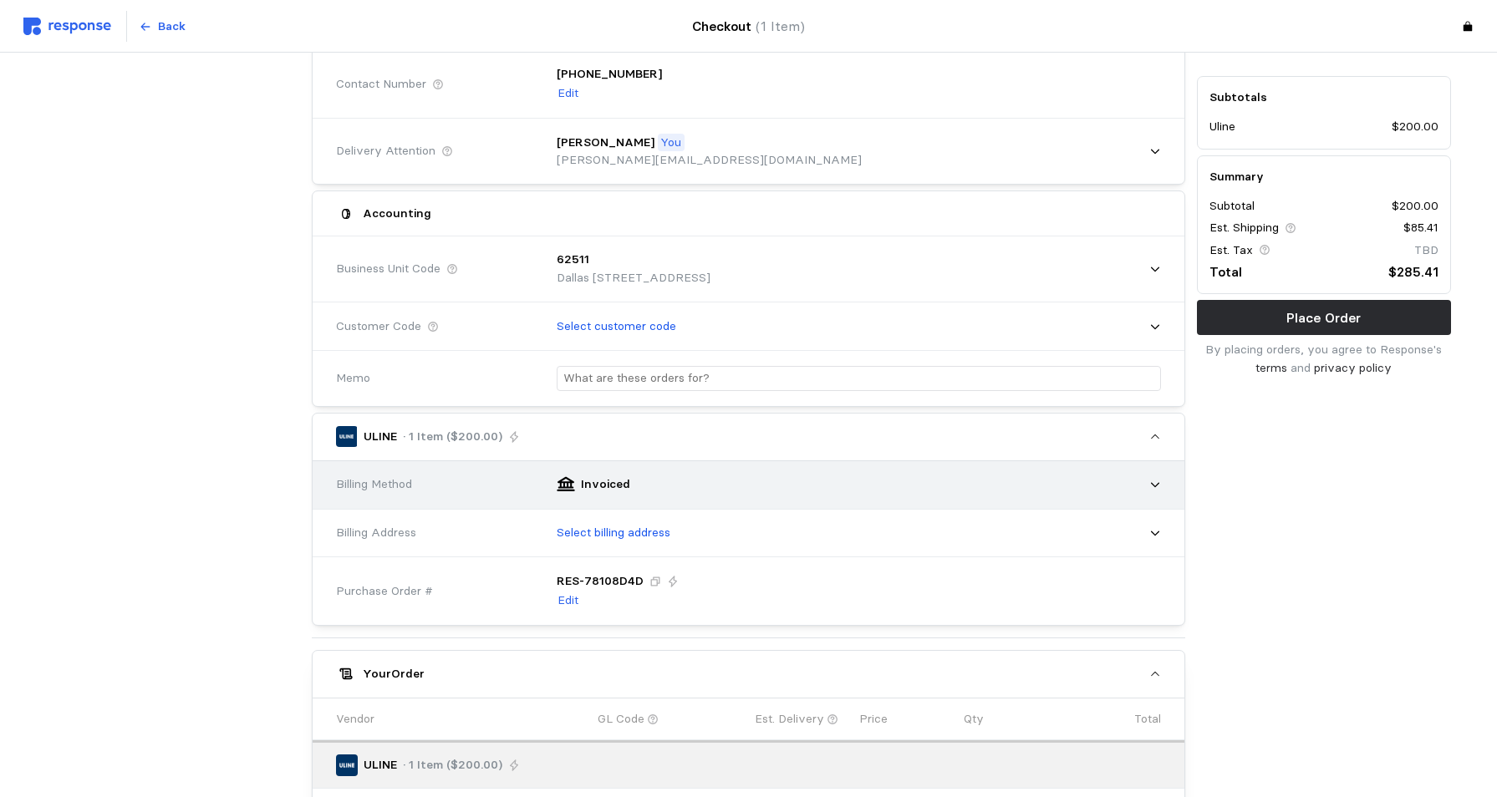
scroll to position [251, 0]
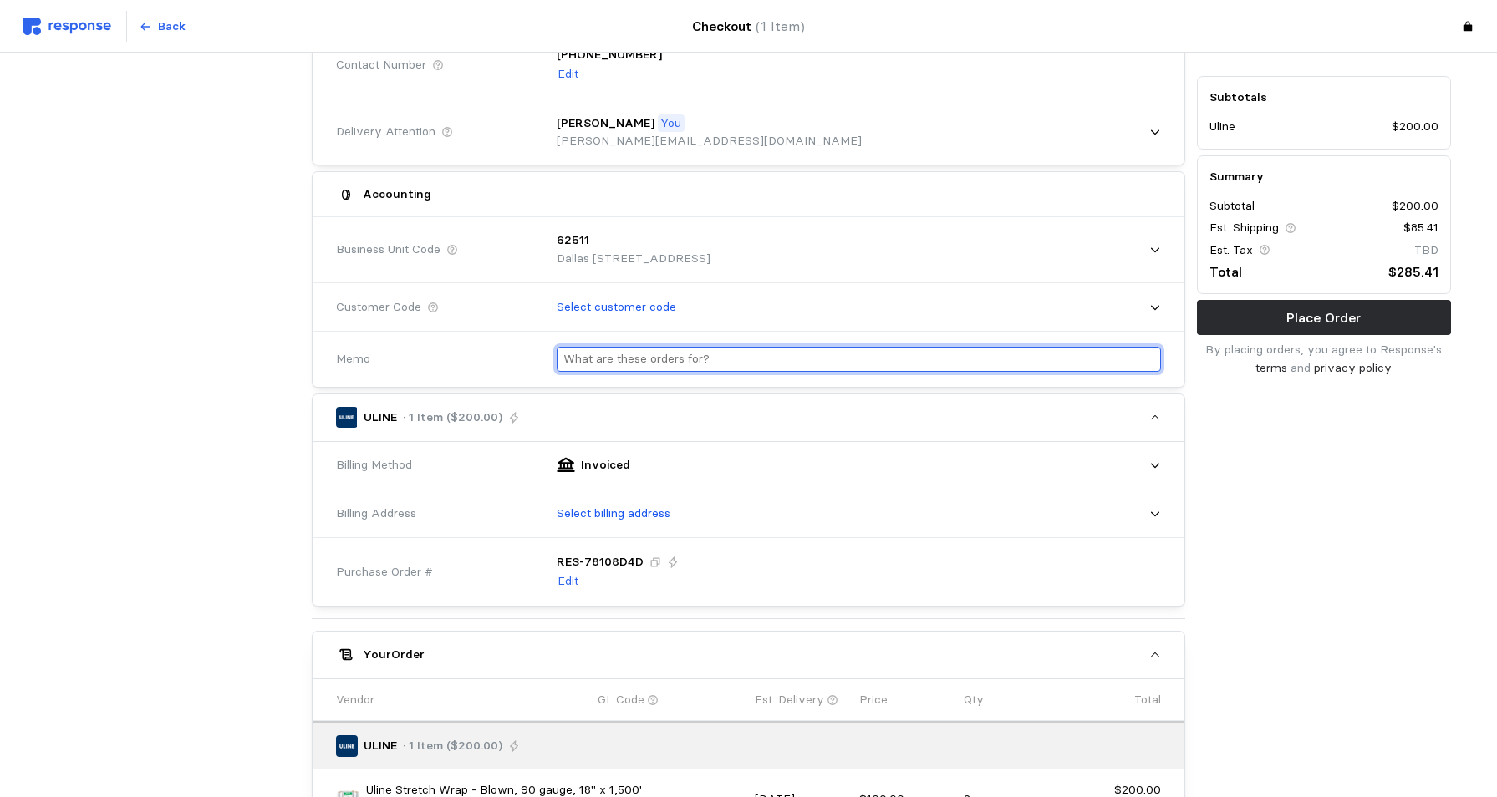
click at [614, 359] on input "text" at bounding box center [858, 360] width 591 height 24
type input "w"
click at [601, 360] on input "text" at bounding box center [858, 360] width 591 height 24
type input "w"
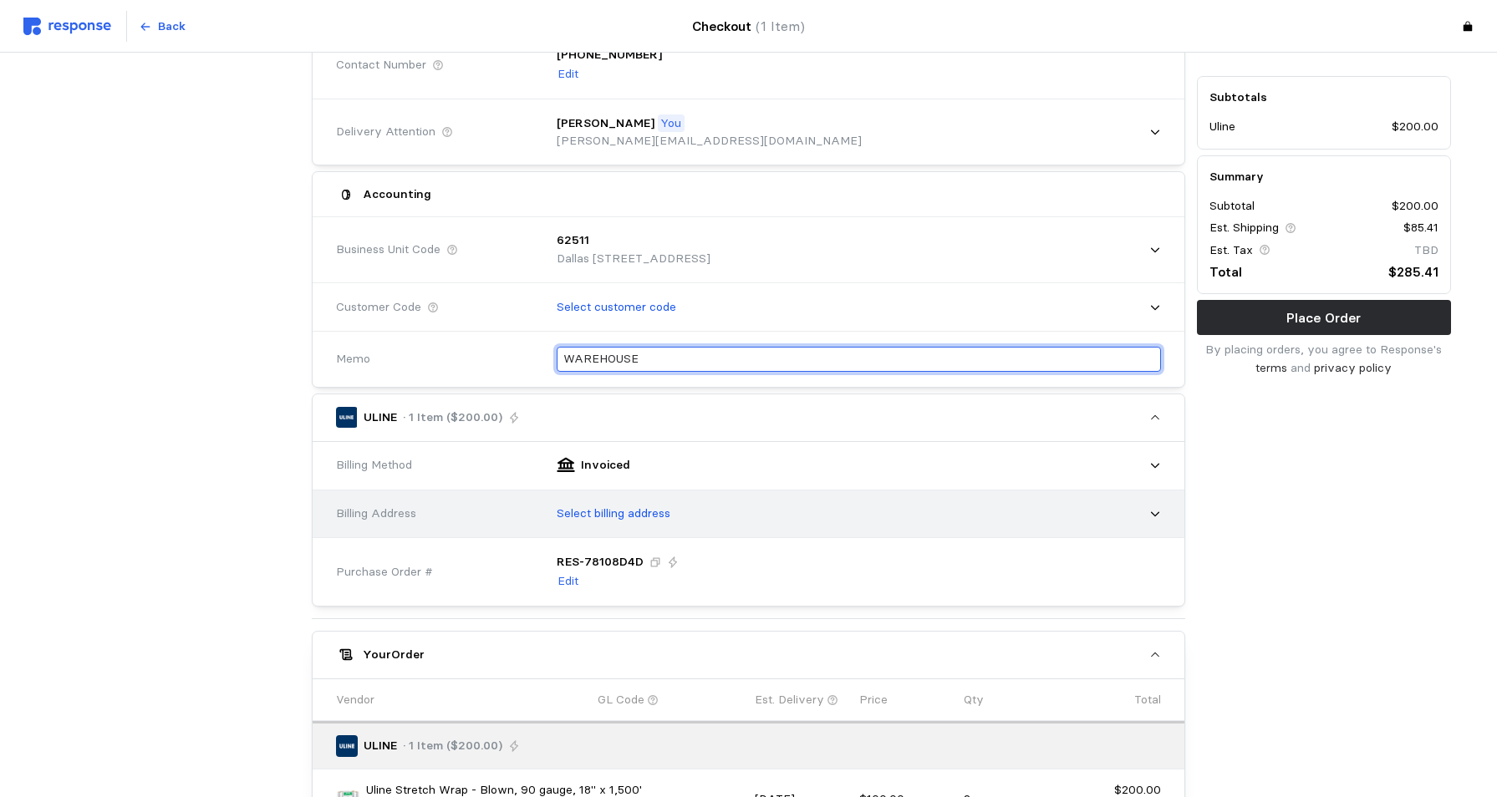
type input "WAREHOUSE"
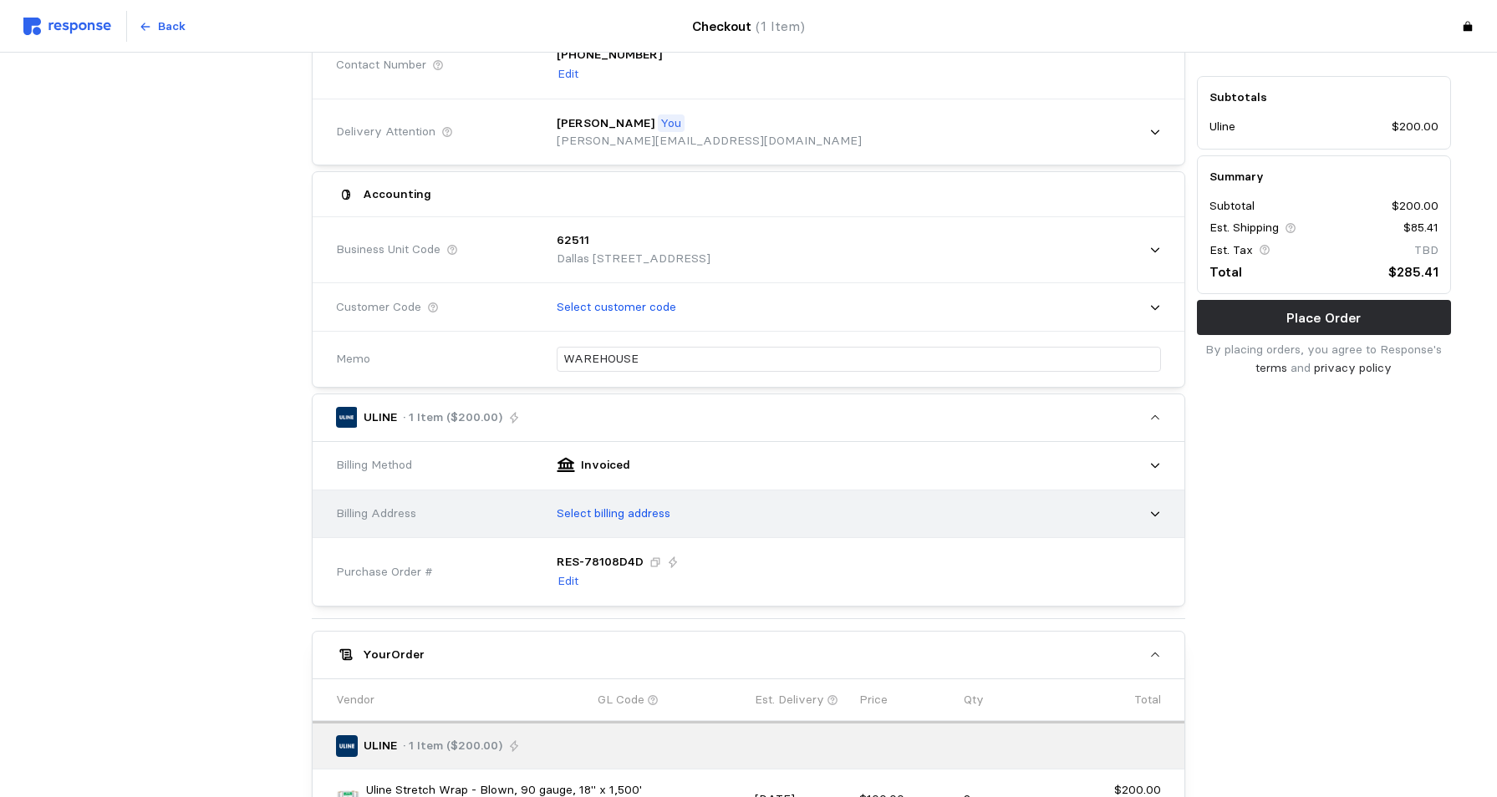
click at [1154, 514] on icon at bounding box center [1155, 514] width 12 height 12
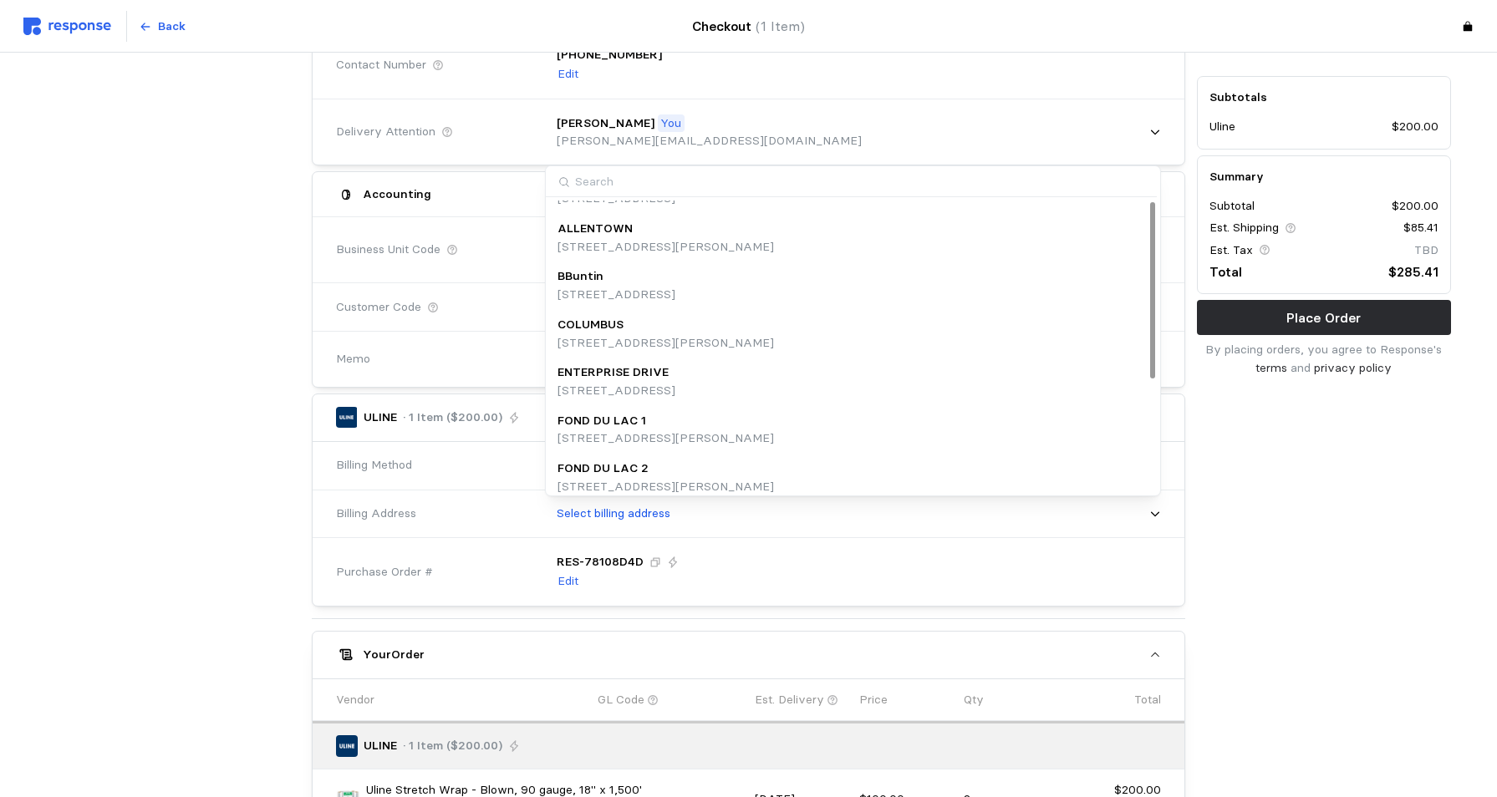
scroll to position [0, 0]
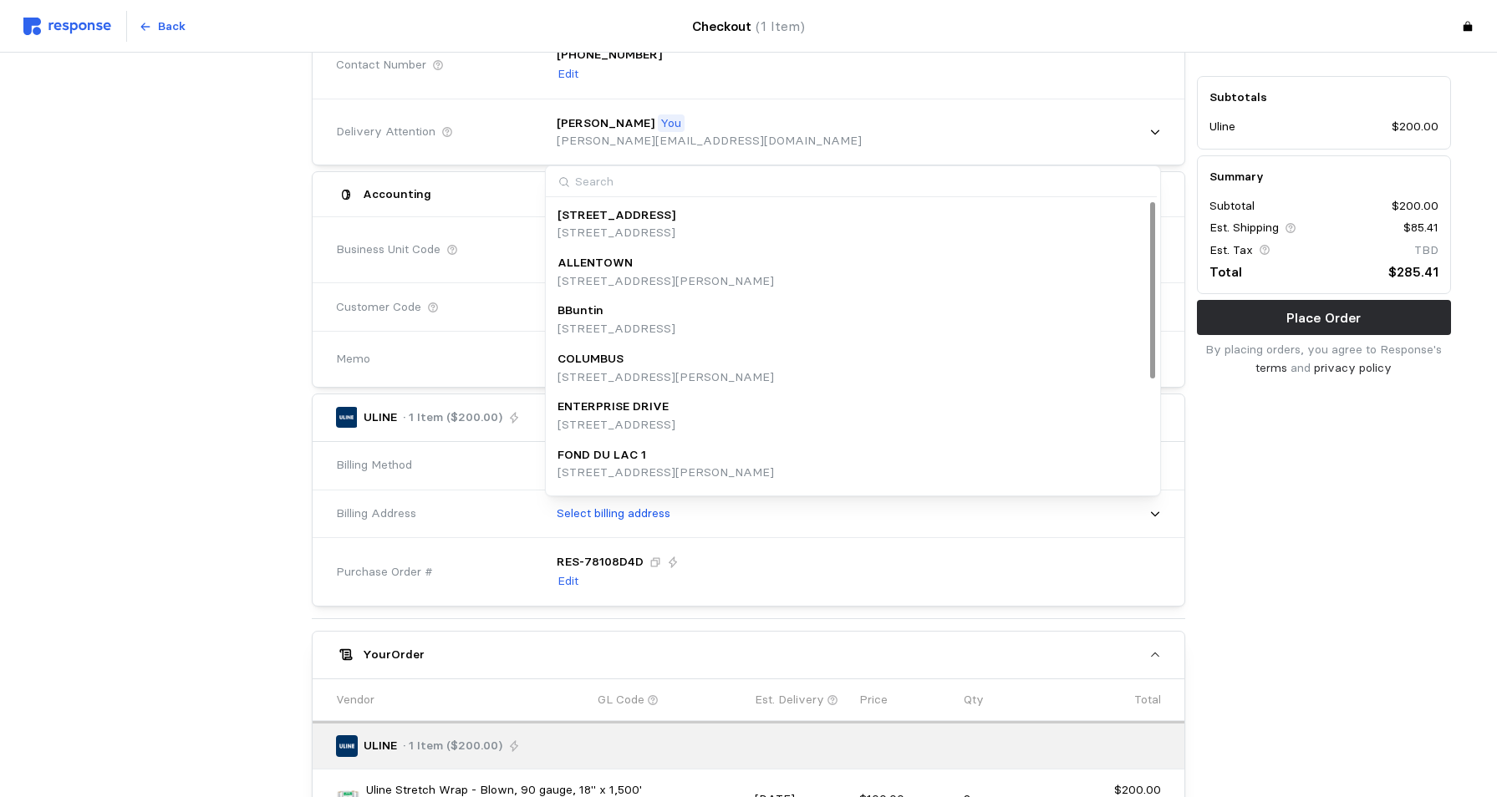
click at [1303, 539] on div "Subtotals Uline $200.00 Summary Subtotal $200.00 Est. Shipping $85.41 Est. Tax …" at bounding box center [1324, 461] width 266 height 1095
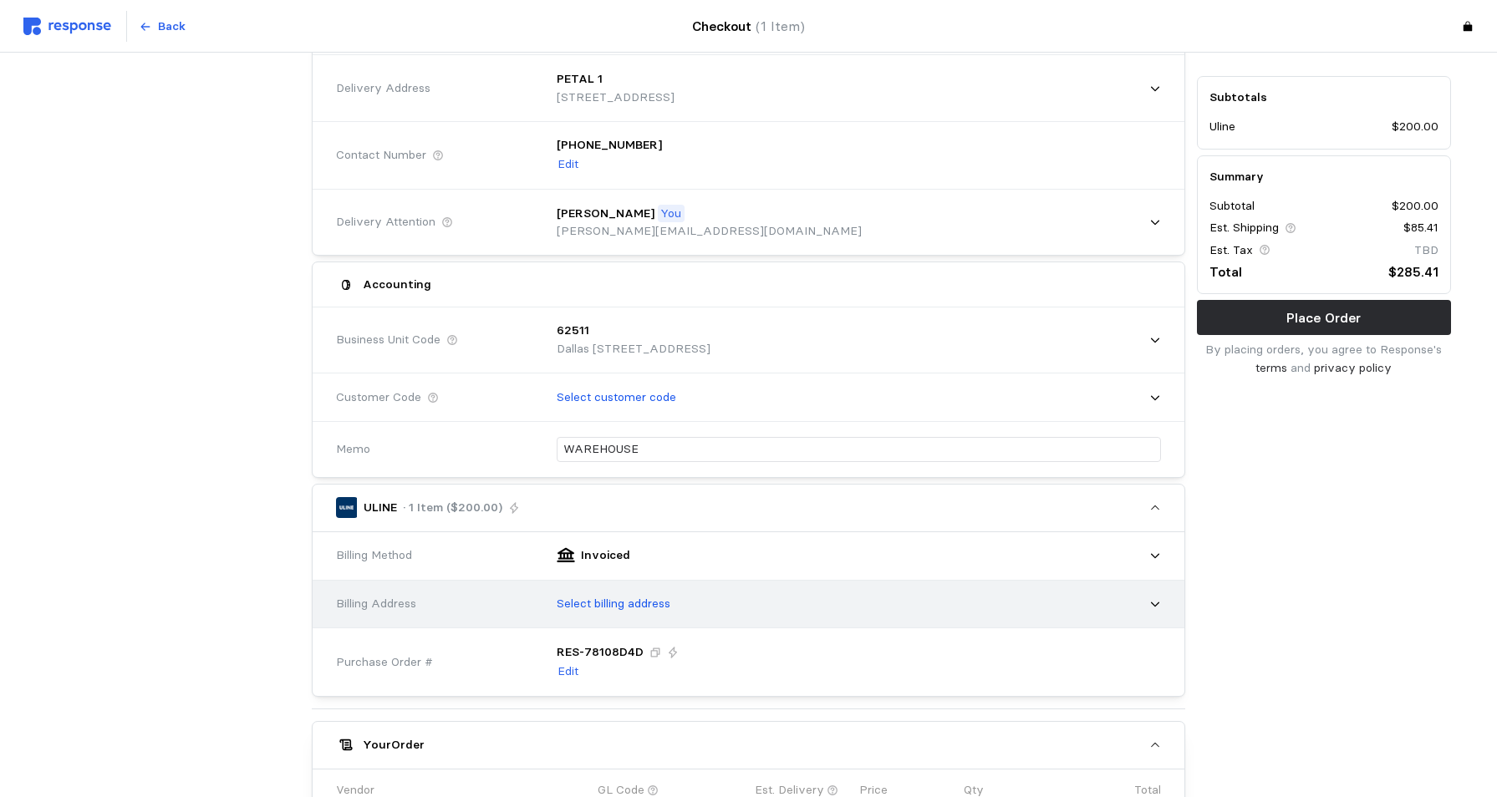
scroll to position [167, 0]
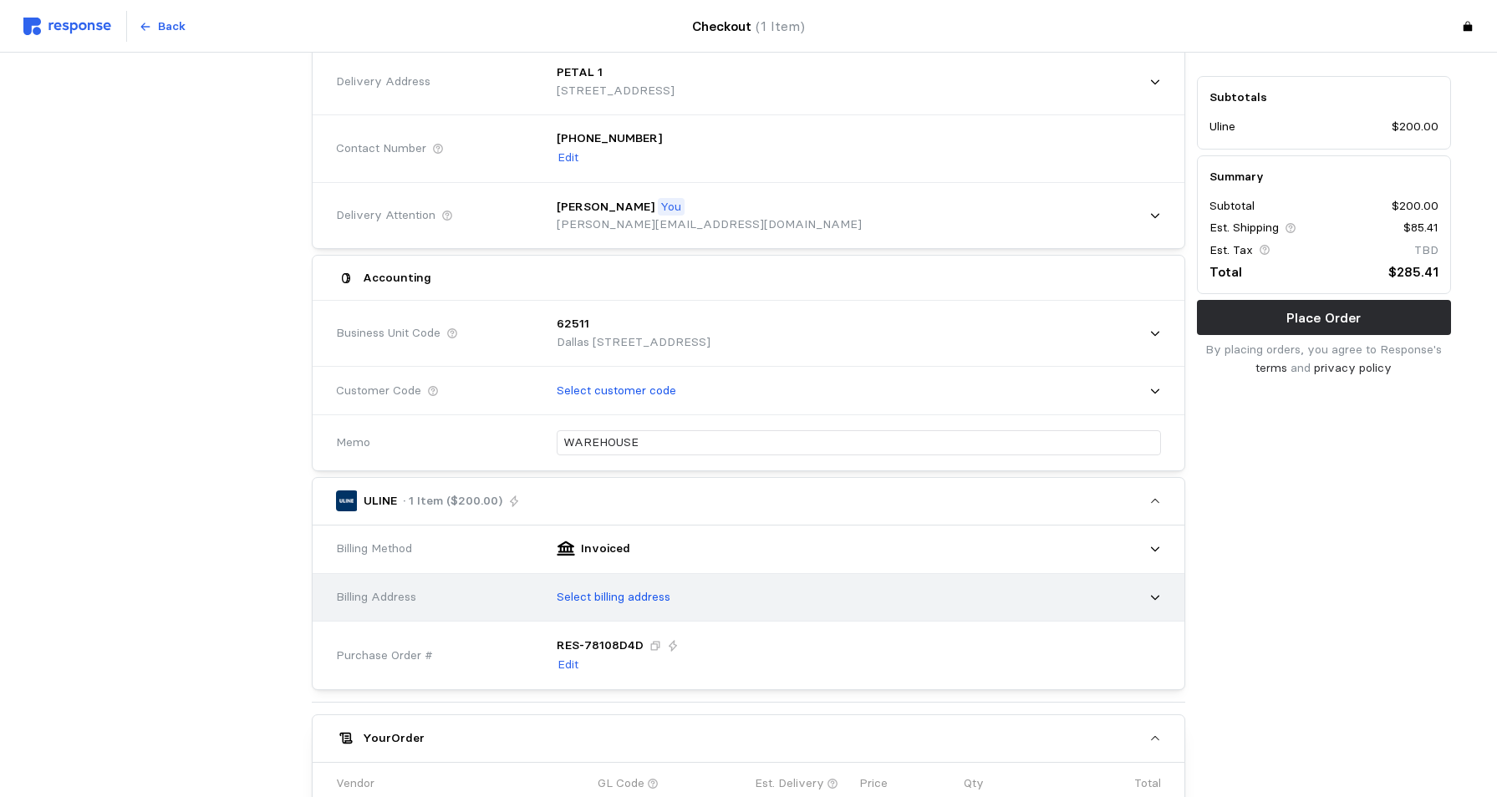
click at [1152, 594] on icon at bounding box center [1155, 598] width 12 height 12
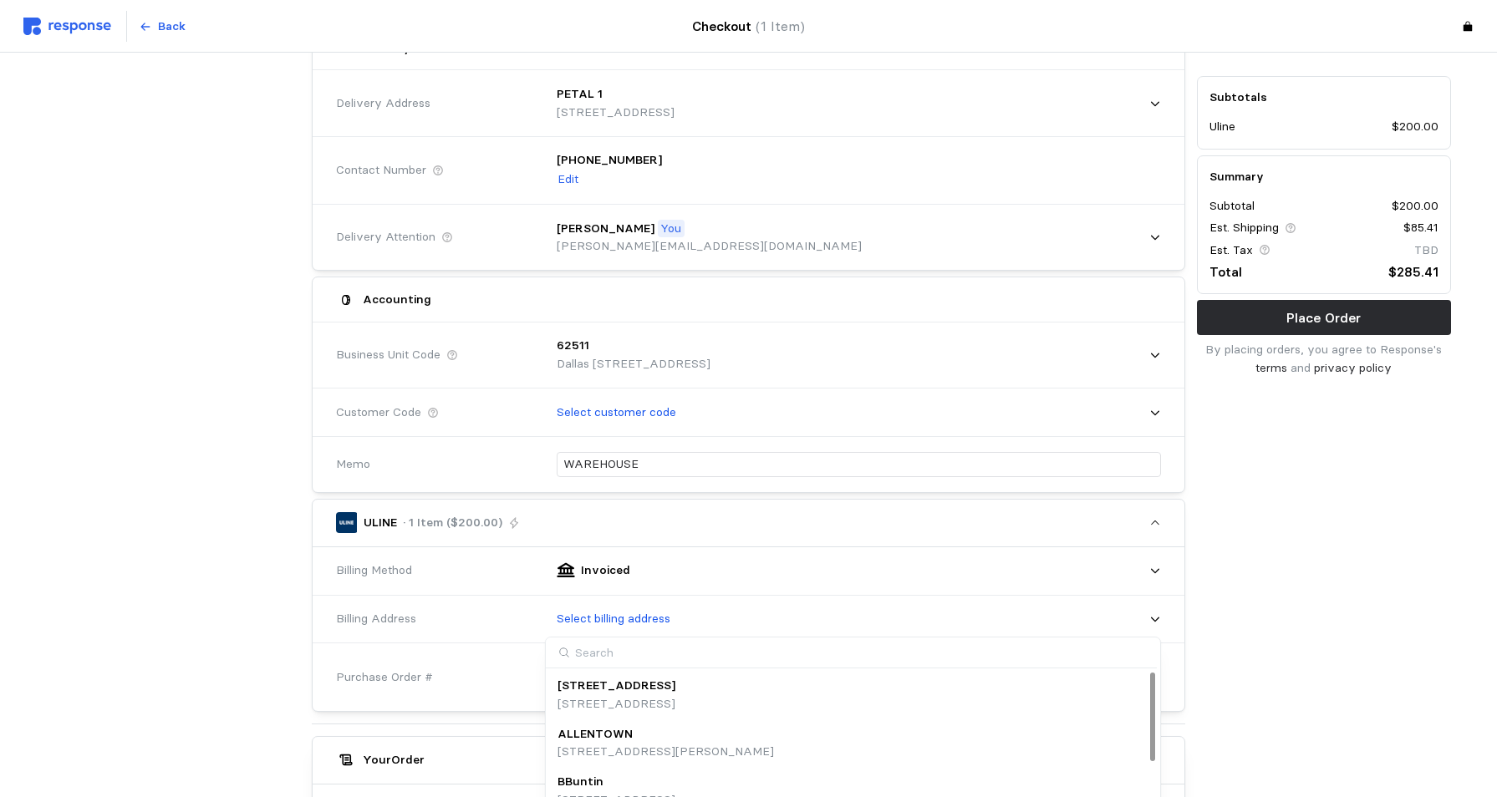
scroll to position [84, 0]
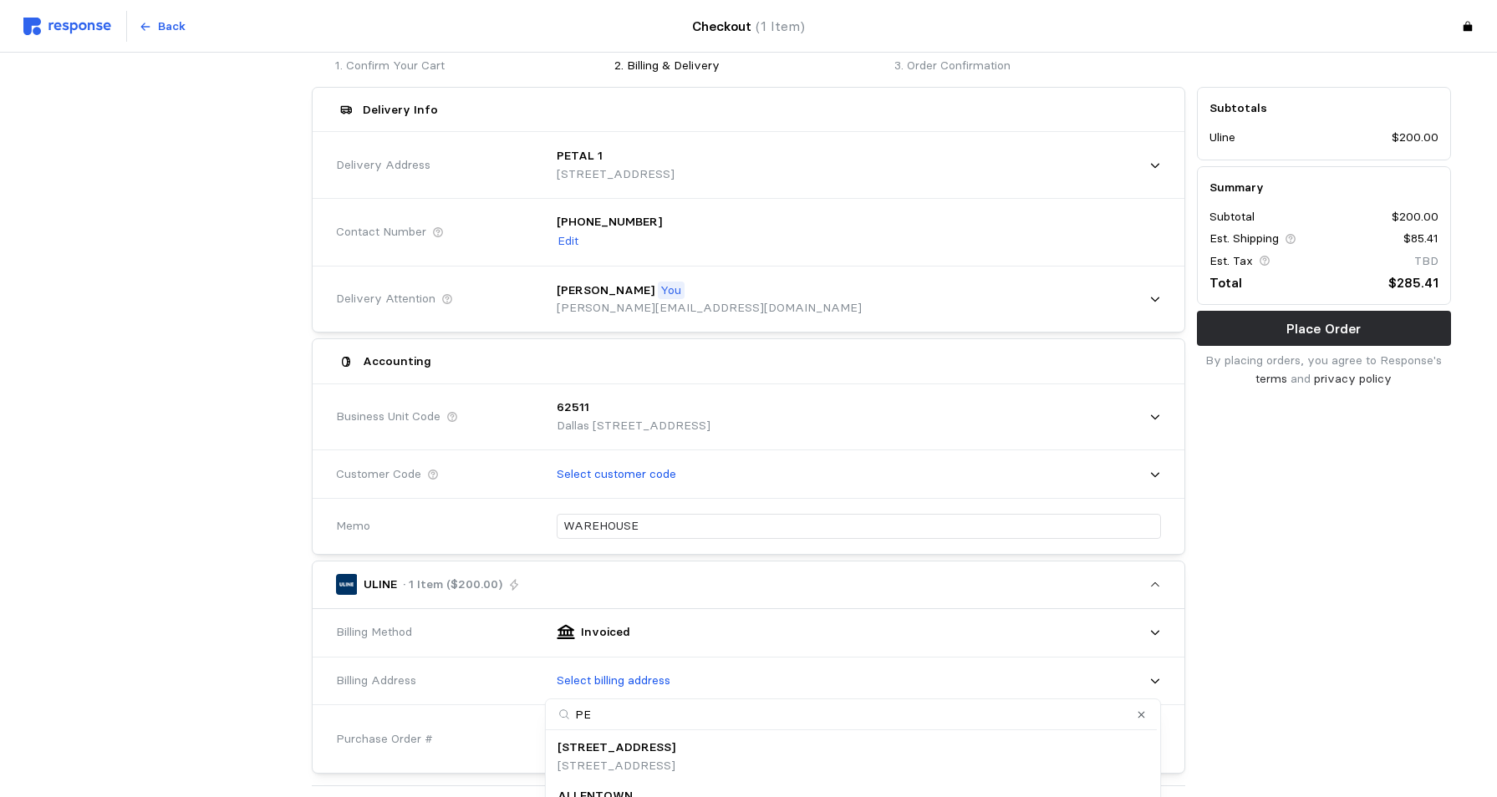
type input "PET"
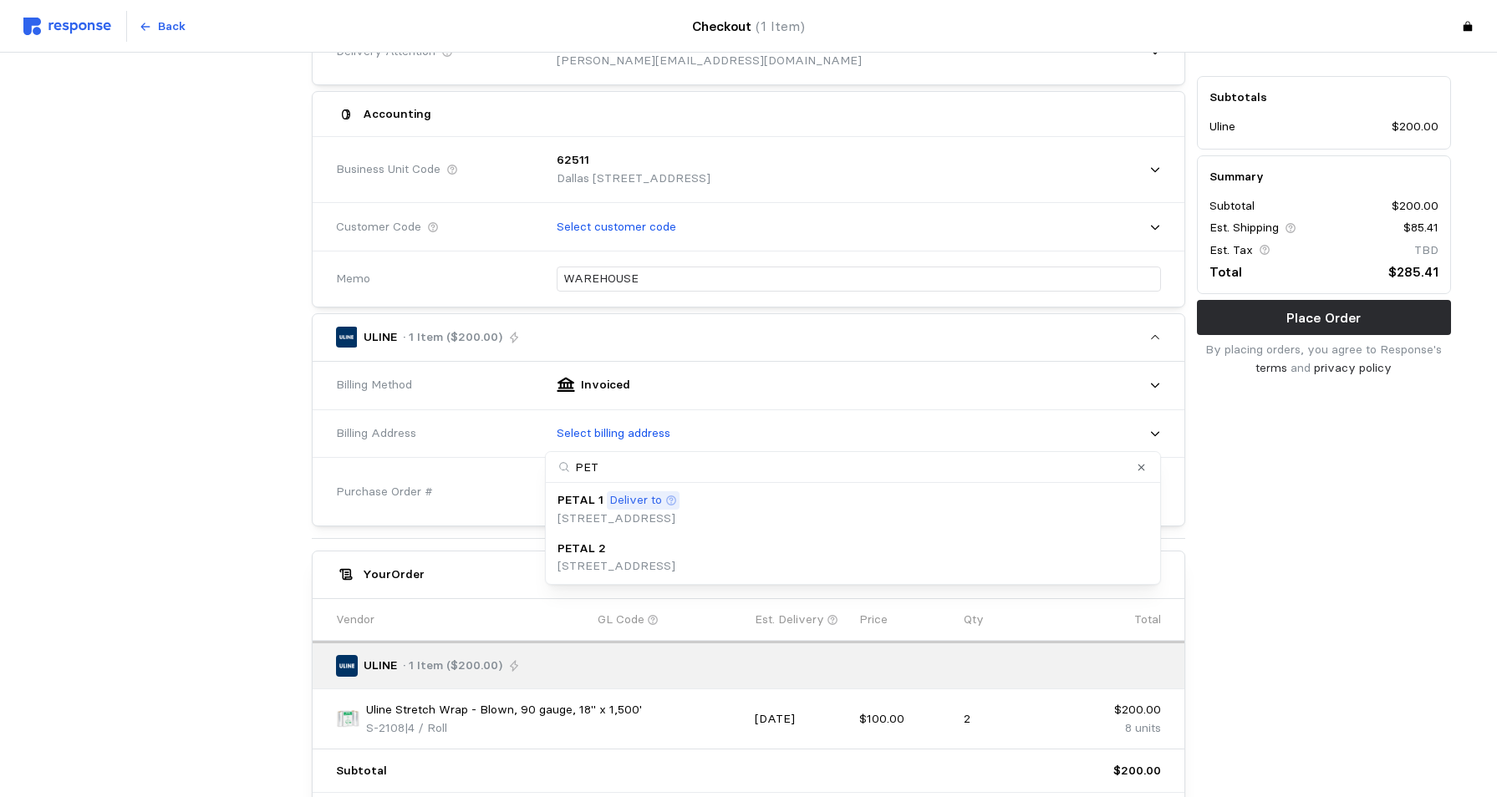
scroll to position [334, 0]
click at [624, 511] on p "[STREET_ADDRESS]" at bounding box center [619, 516] width 122 height 18
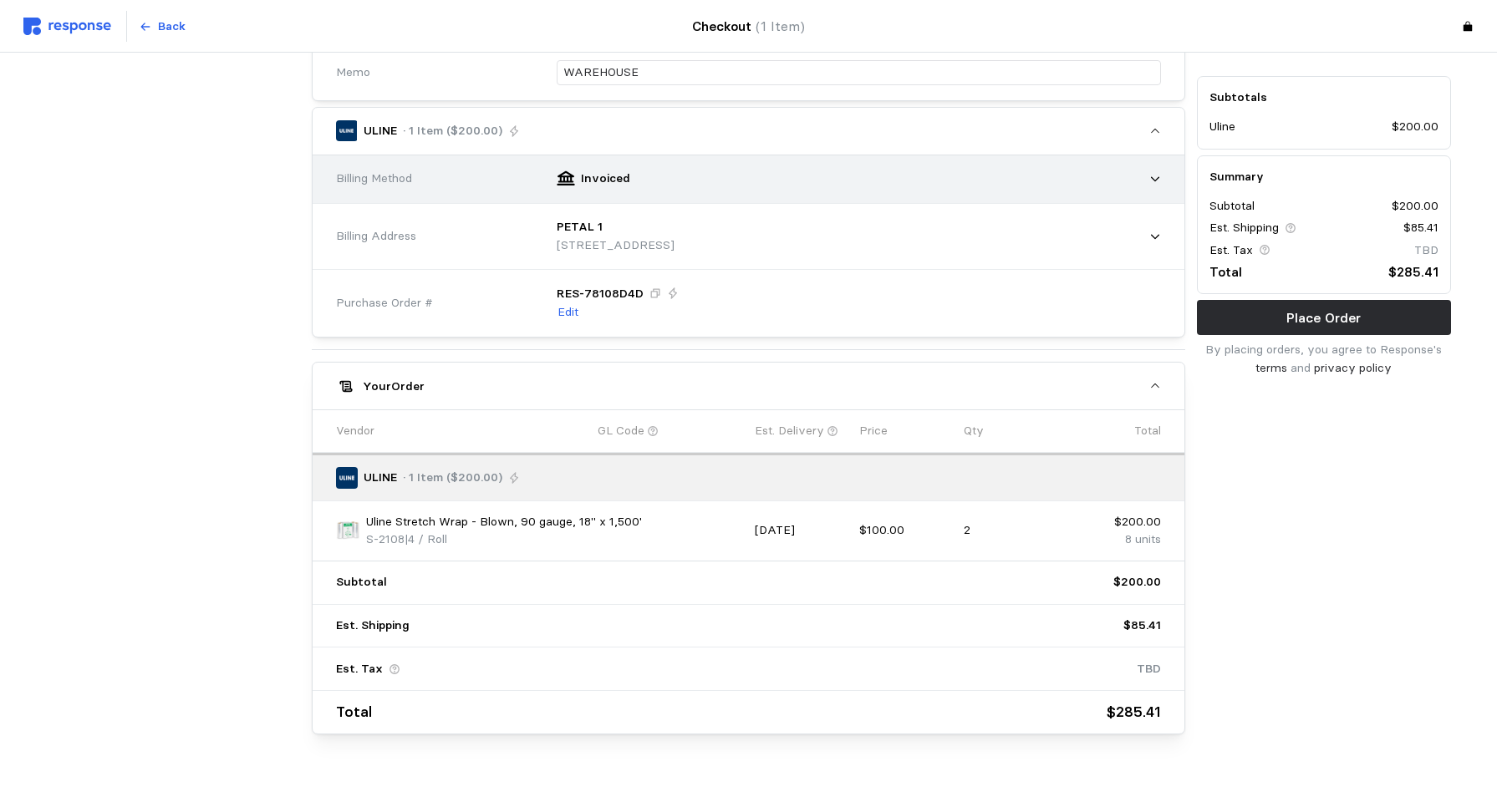
scroll to position [568, 0]
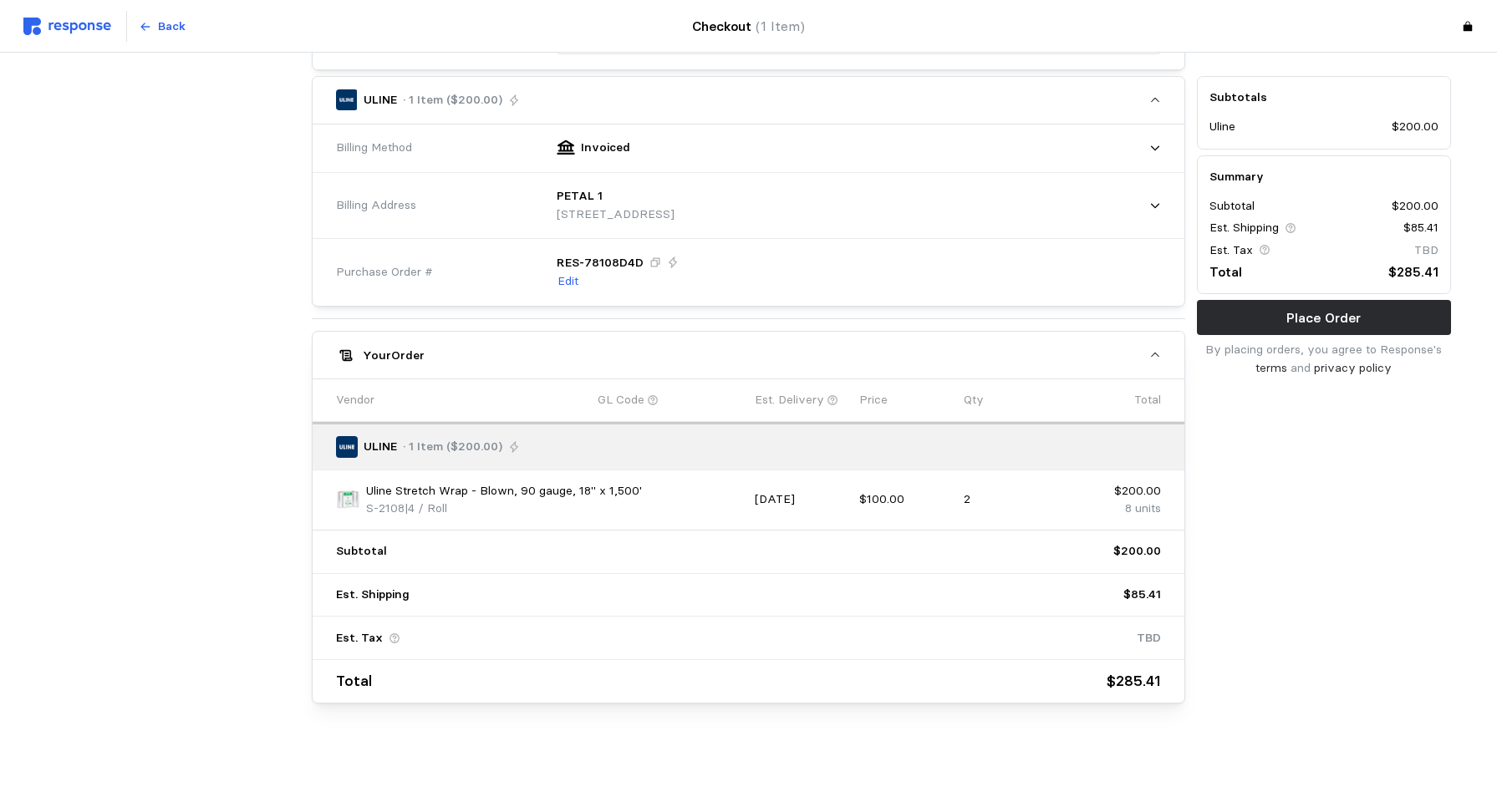
click at [1293, 517] on div "Subtotals Uline $200.00 Summary Subtotal $200.00 Est. Shipping $85.41 Est. Tax …" at bounding box center [1324, 152] width 266 height 1113
click at [1372, 318] on button "Place Order" at bounding box center [1324, 317] width 254 height 35
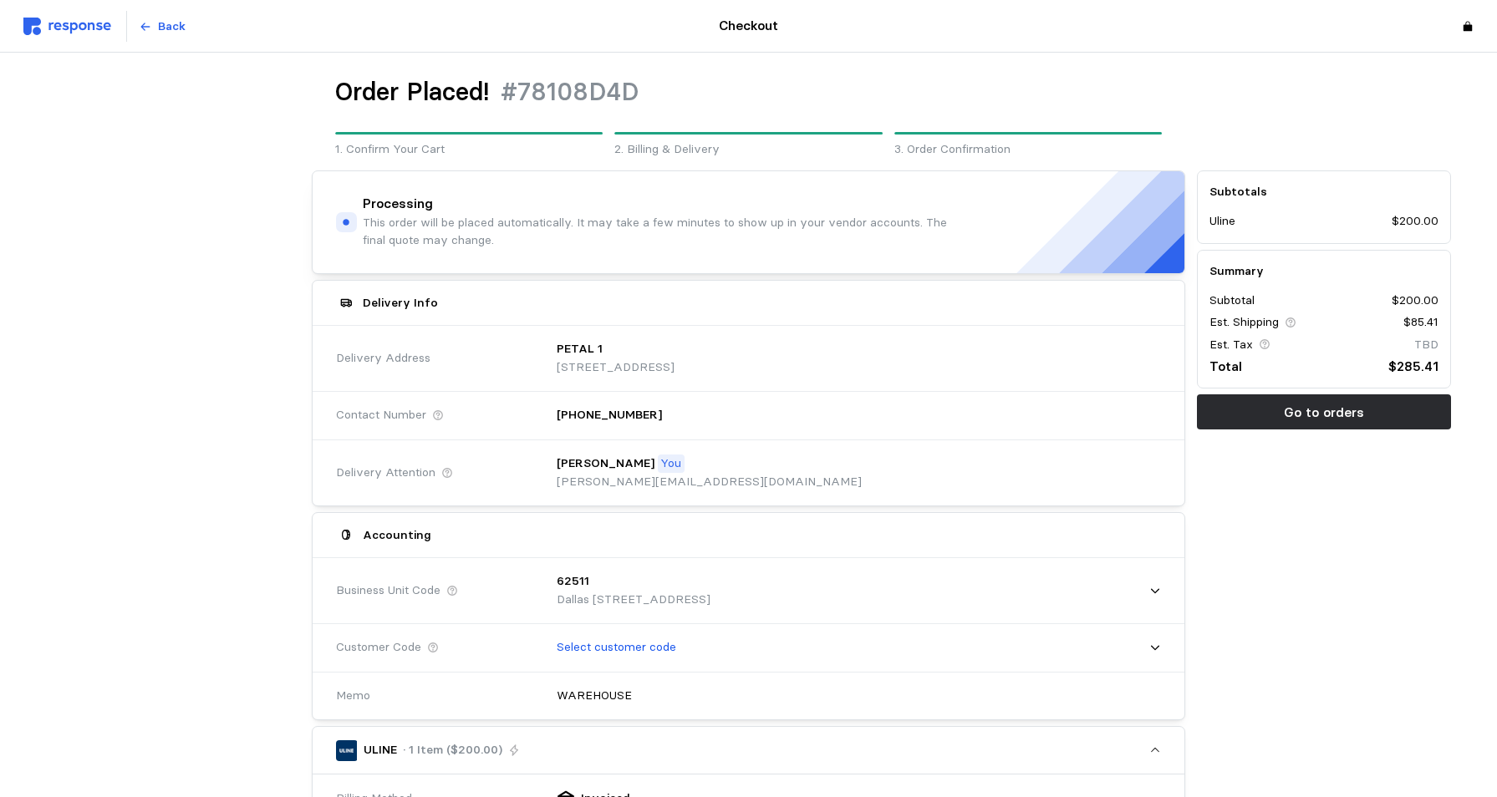
click at [1381, 607] on div "Subtotals Uline $200.00 Summary Subtotal $200.00 Est. Shipping $85.41 Est. Tax …" at bounding box center [1324, 753] width 266 height 1176
click at [139, 436] on div at bounding box center [174, 753] width 266 height 1176
